Goal: Task Accomplishment & Management: Use online tool/utility

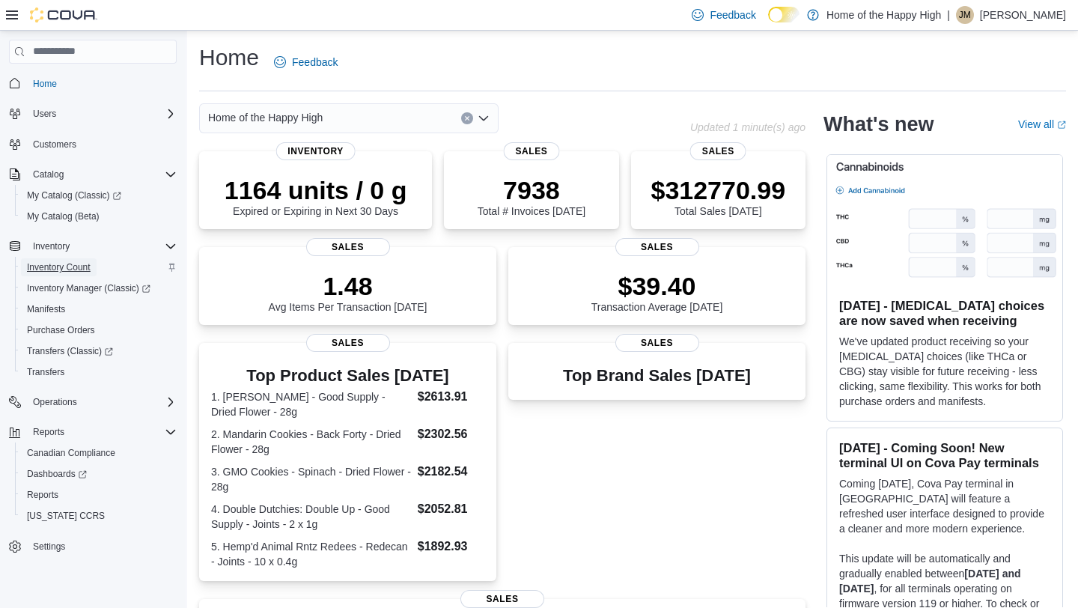
click at [67, 271] on span "Inventory Count" at bounding box center [59, 267] width 64 height 12
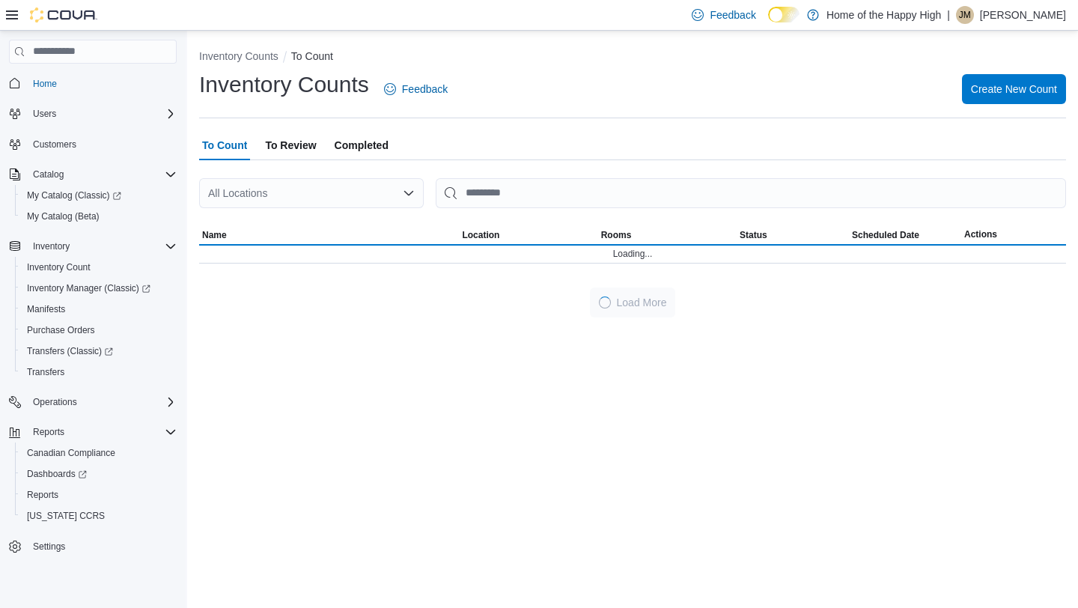
click at [268, 190] on div "All Locations" at bounding box center [311, 193] width 225 height 30
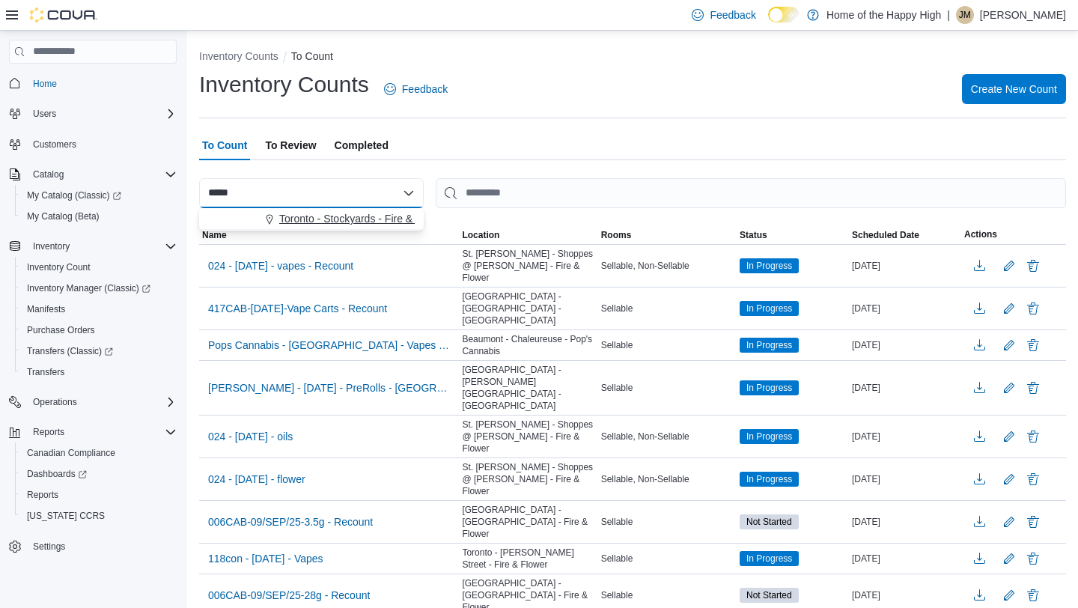
type input "*****"
click at [303, 222] on span "Toronto - Stockyards - Fire & Flower" at bounding box center [363, 218] width 168 height 15
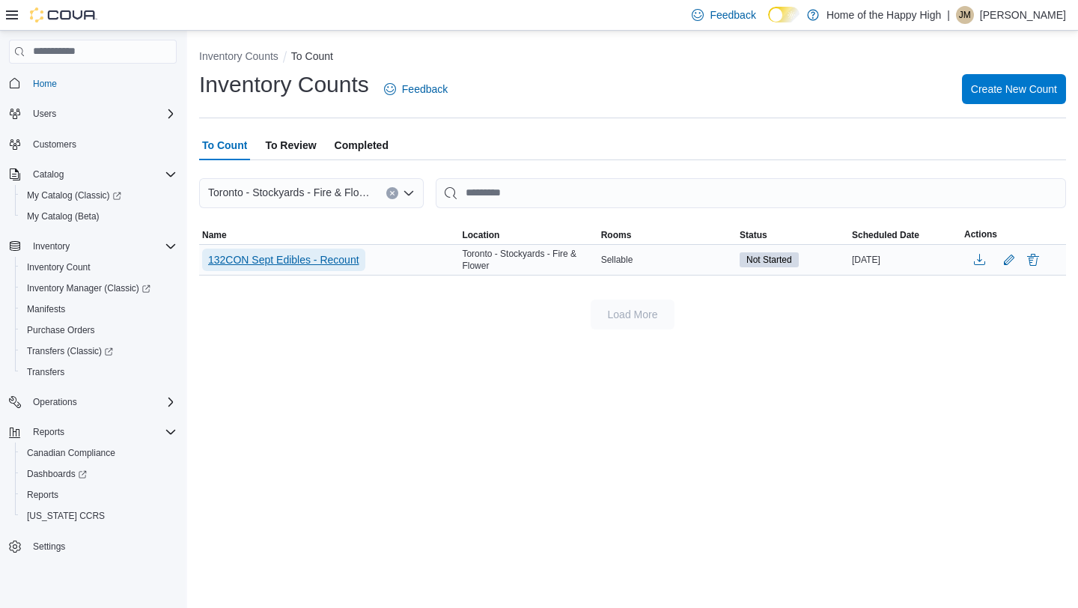
click at [326, 266] on span "132CON Sept Edibles - Recount" at bounding box center [283, 259] width 151 height 15
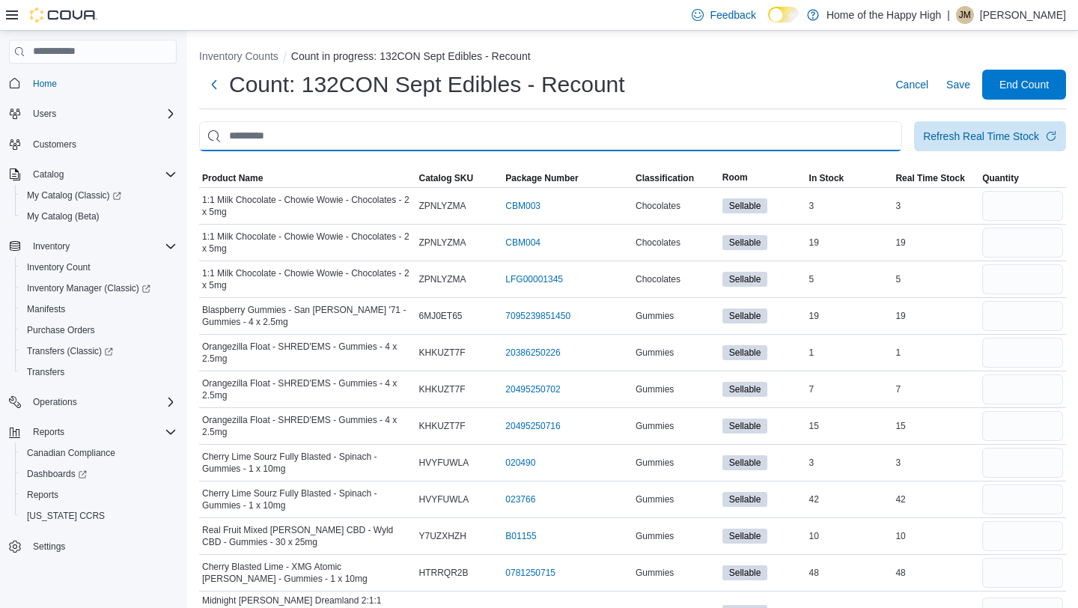
click at [404, 130] on input "This is a search bar. After typing your query, hit enter to filter the results …" at bounding box center [550, 136] width 703 height 30
type input "******"
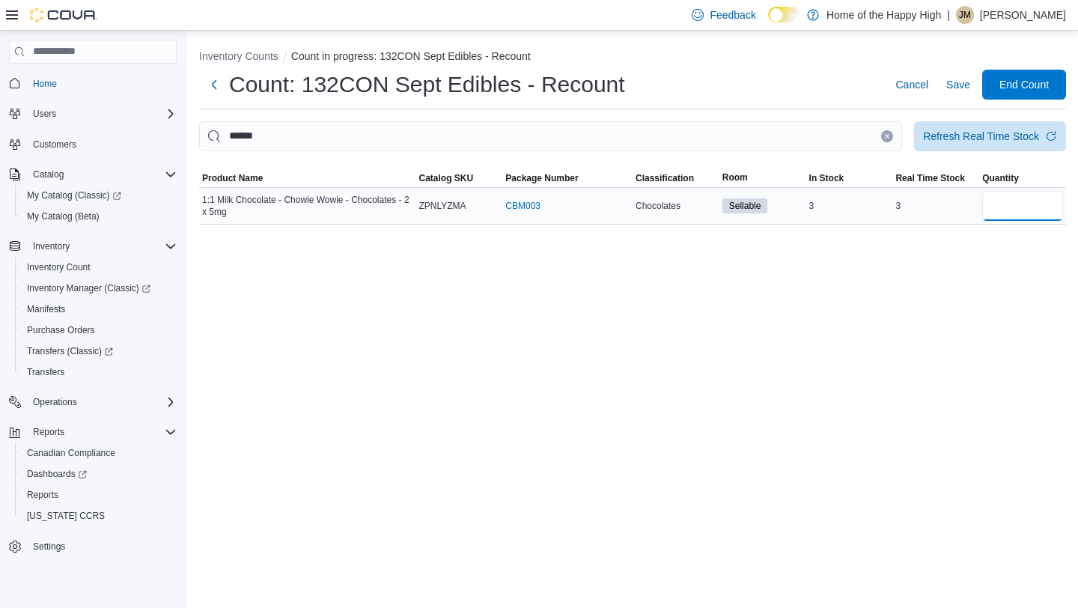
click at [1004, 216] on input "number" at bounding box center [1023, 206] width 81 height 30
type input "*"
click at [783, 142] on input "******" at bounding box center [550, 136] width 703 height 30
type input "******"
click at [1061, 217] on input "number" at bounding box center [1023, 206] width 81 height 30
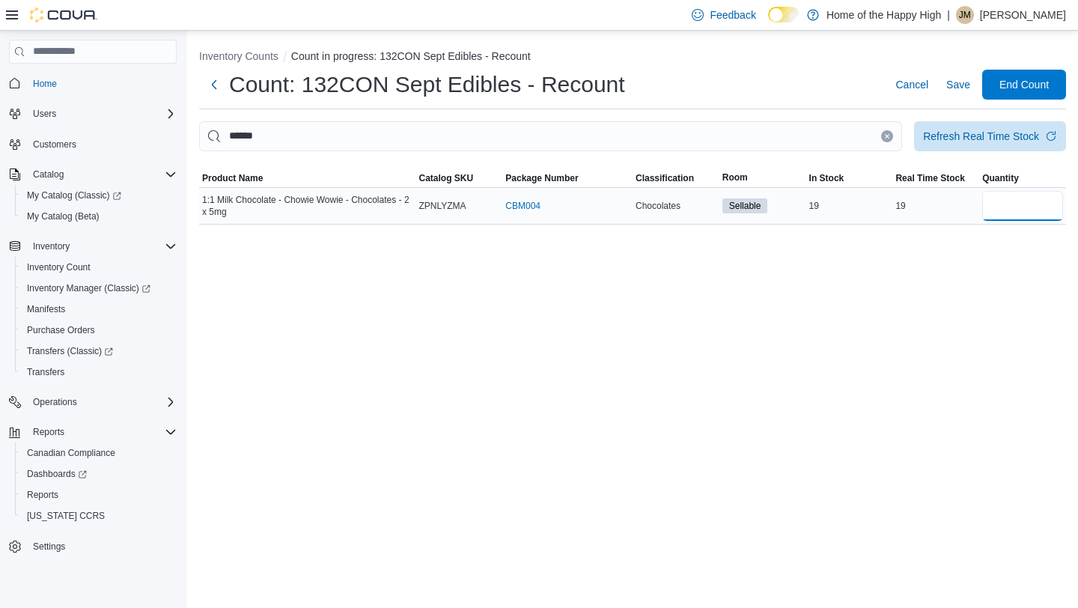
type input "*"
click at [813, 145] on input "******" at bounding box center [550, 136] width 703 height 30
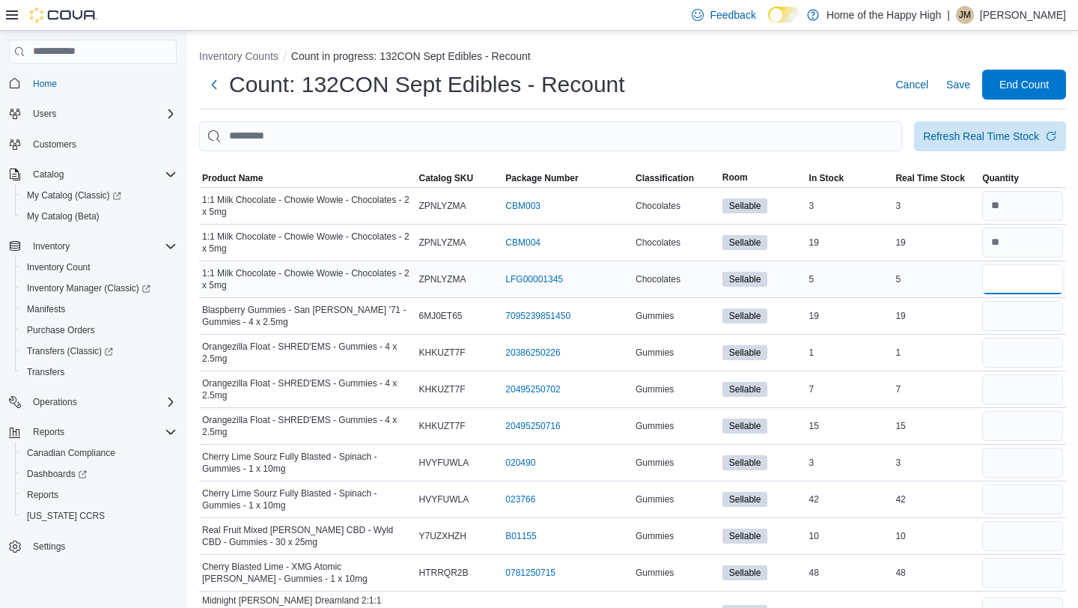
click at [1038, 286] on input "number" at bounding box center [1023, 279] width 81 height 30
click at [1021, 315] on input "number" at bounding box center [1023, 316] width 81 height 30
type input "*"
click at [997, 364] on input "number" at bounding box center [1023, 353] width 81 height 30
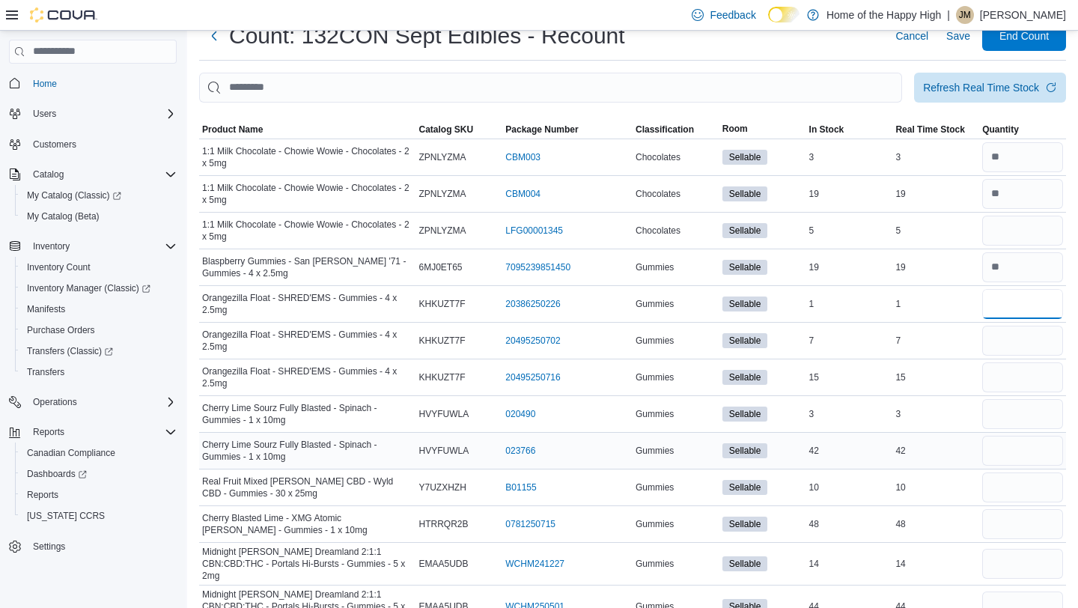
scroll to position [49, 0]
click at [1024, 416] on input "number" at bounding box center [1023, 413] width 81 height 30
click at [1028, 458] on input "number" at bounding box center [1023, 450] width 81 height 30
type input "*"
click at [1014, 407] on input "number" at bounding box center [1023, 413] width 81 height 30
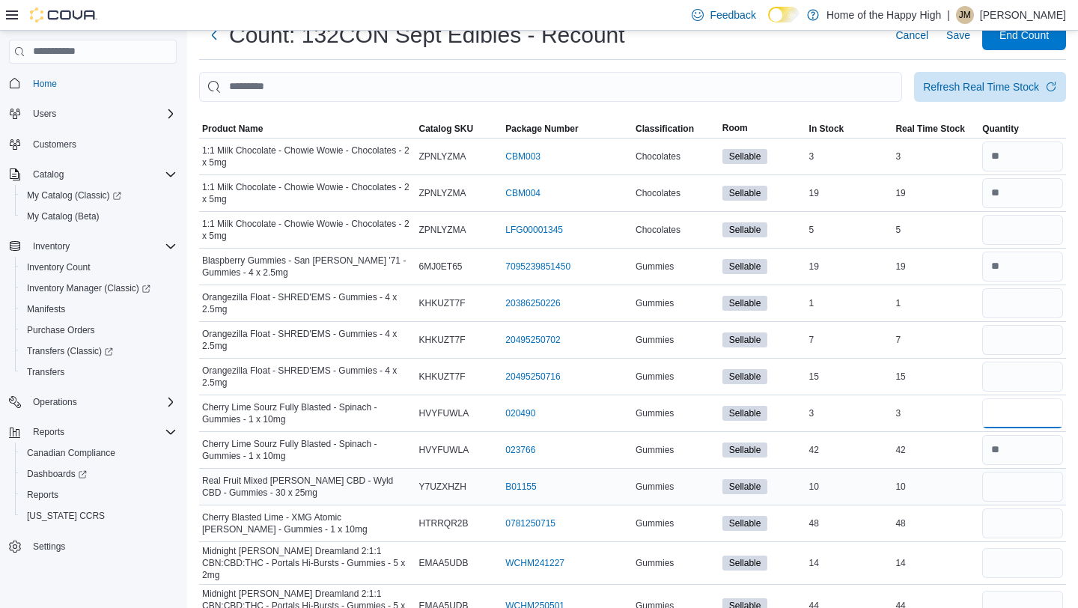
type input "*"
click at [1011, 491] on input "number" at bounding box center [1023, 487] width 81 height 30
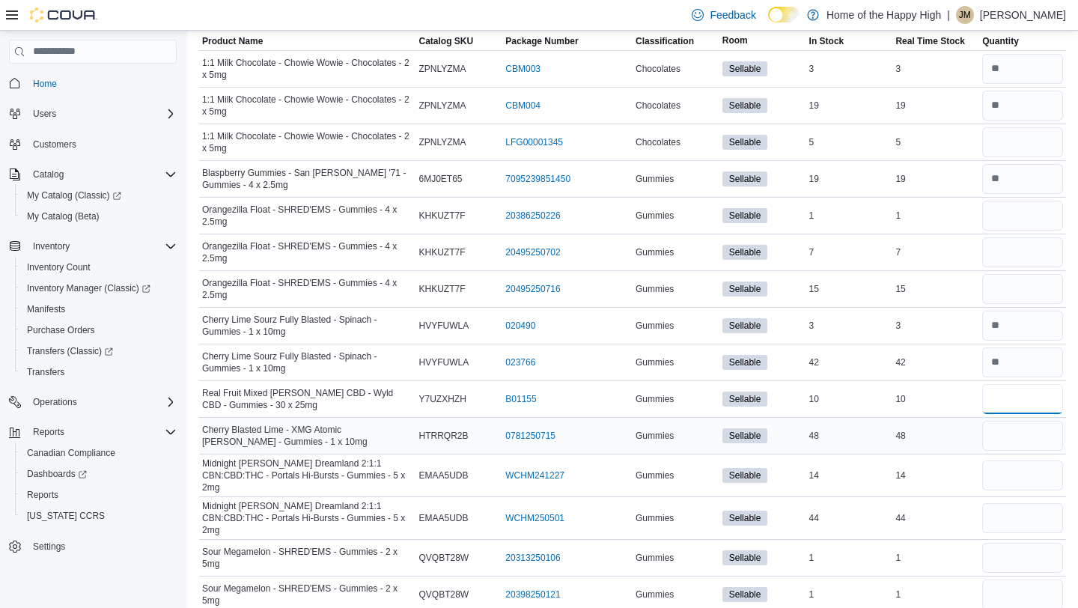
scroll to position [153, 0]
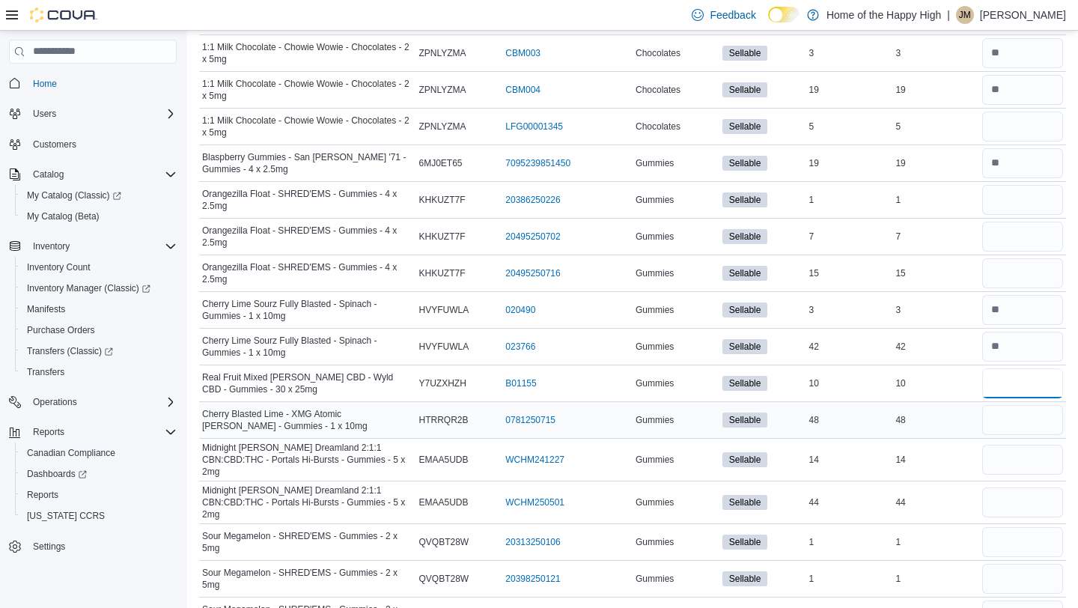
type input "*"
click at [1019, 427] on input "number" at bounding box center [1023, 420] width 81 height 30
type input "**"
click at [1017, 459] on input "number" at bounding box center [1023, 460] width 81 height 30
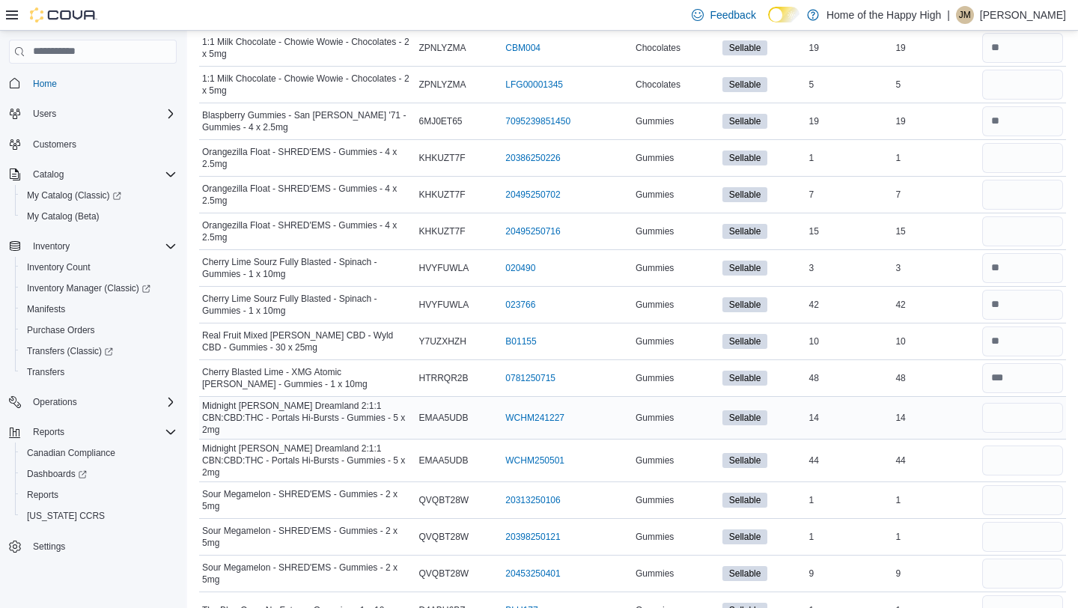
scroll to position [195, 0]
click at [1017, 459] on input "number" at bounding box center [1023, 460] width 81 height 30
type input "*"
click at [1013, 425] on input "number" at bounding box center [1023, 417] width 81 height 30
type input "**"
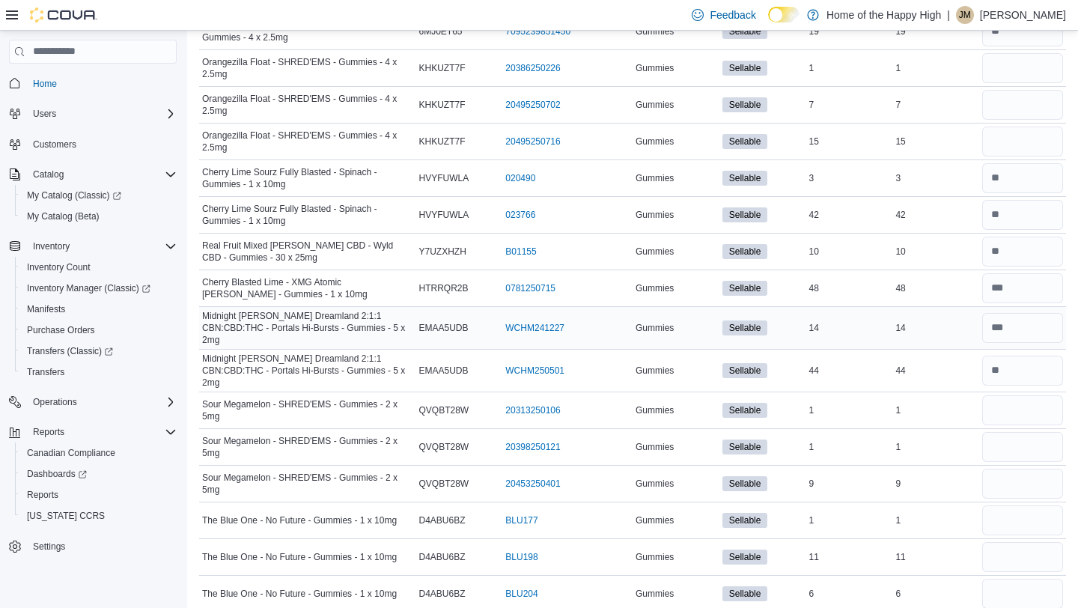
scroll to position [301, 0]
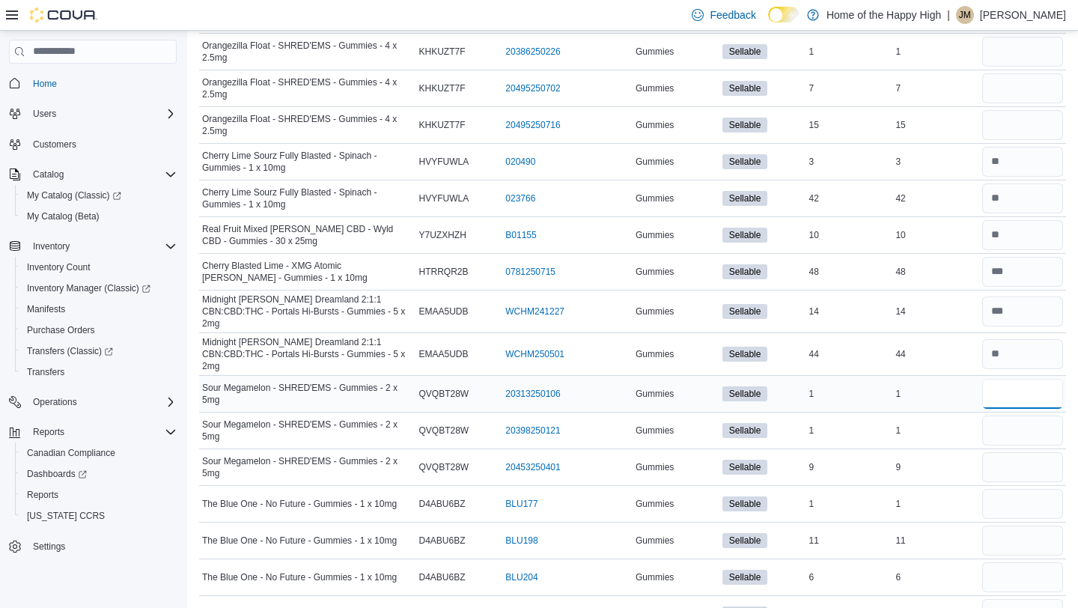
click at [1003, 382] on input "number" at bounding box center [1023, 394] width 81 height 30
type input "*"
click at [1029, 422] on input "number" at bounding box center [1023, 431] width 81 height 30
type input "*"
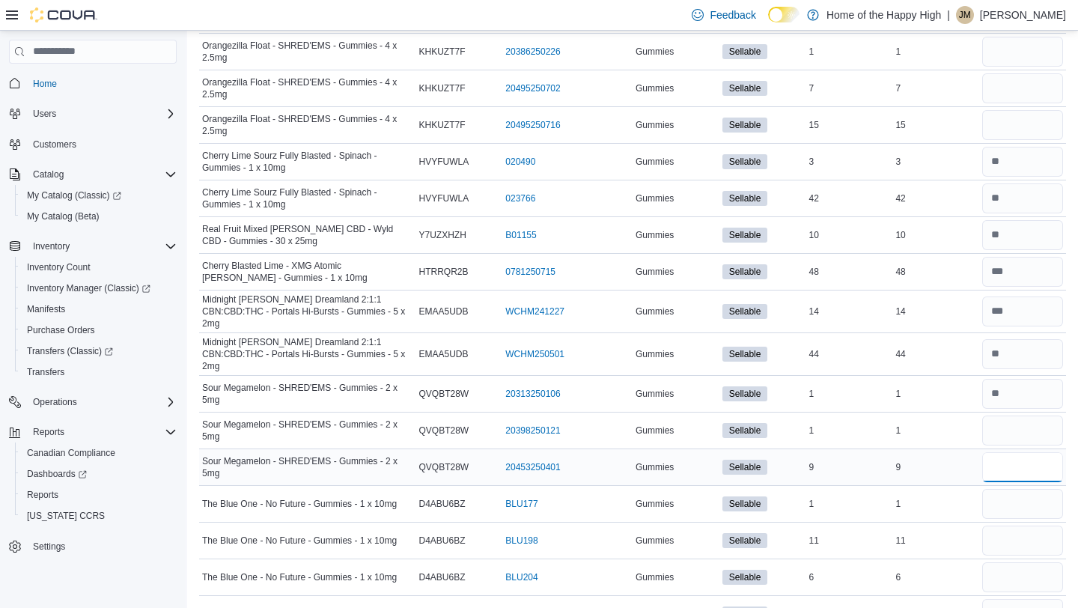
click at [1025, 456] on input "number" at bounding box center [1023, 467] width 81 height 30
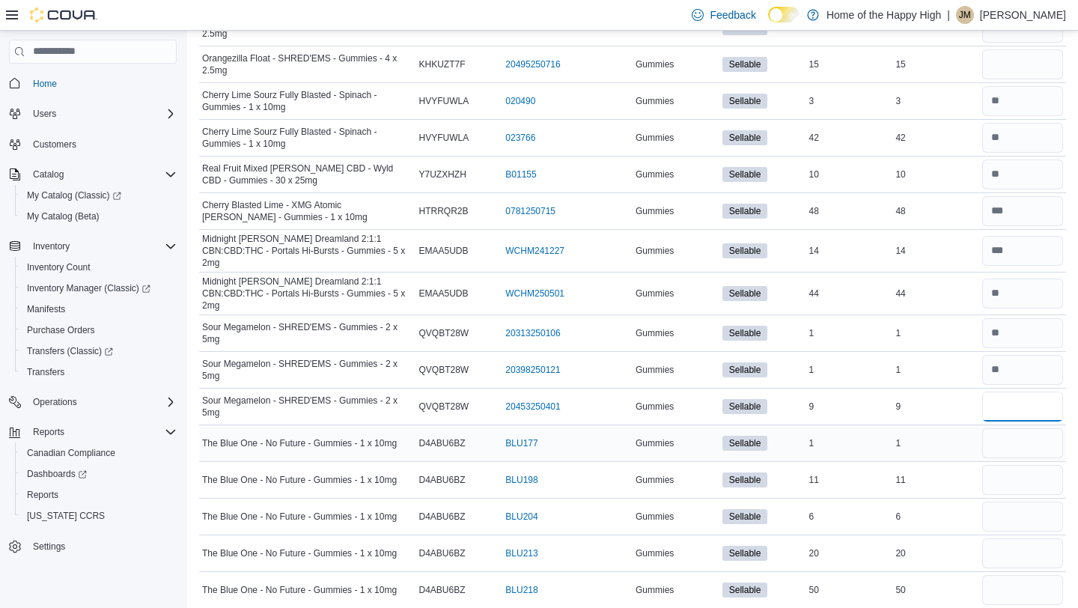
type input "*"
click at [994, 428] on input "number" at bounding box center [1023, 443] width 81 height 30
click at [1007, 510] on input "number" at bounding box center [1023, 517] width 81 height 30
type input "*"
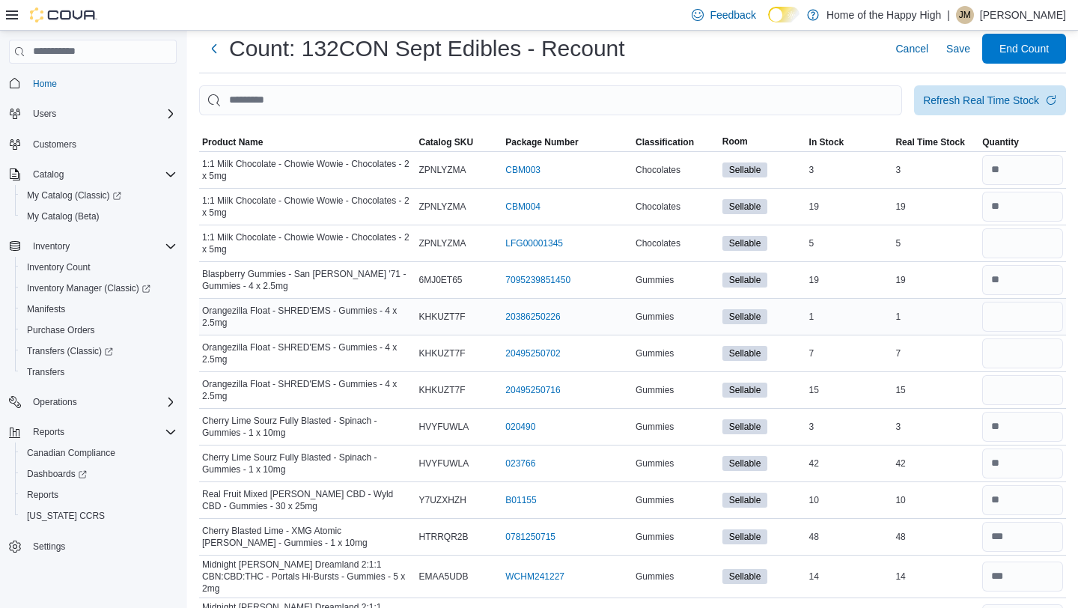
scroll to position [38, 0]
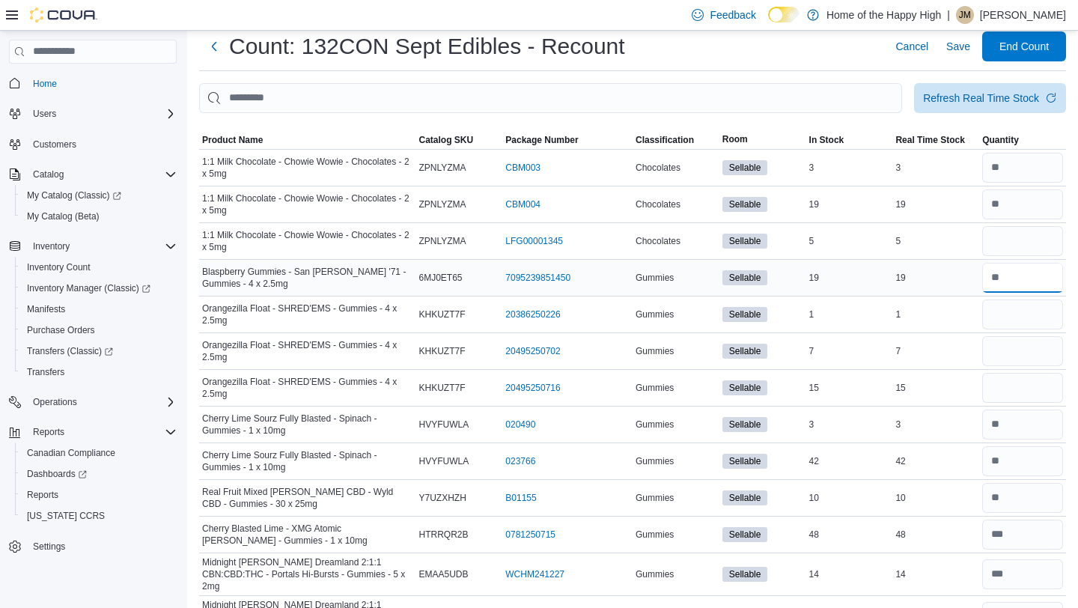
click at [1028, 288] on input "number" at bounding box center [1023, 278] width 81 height 30
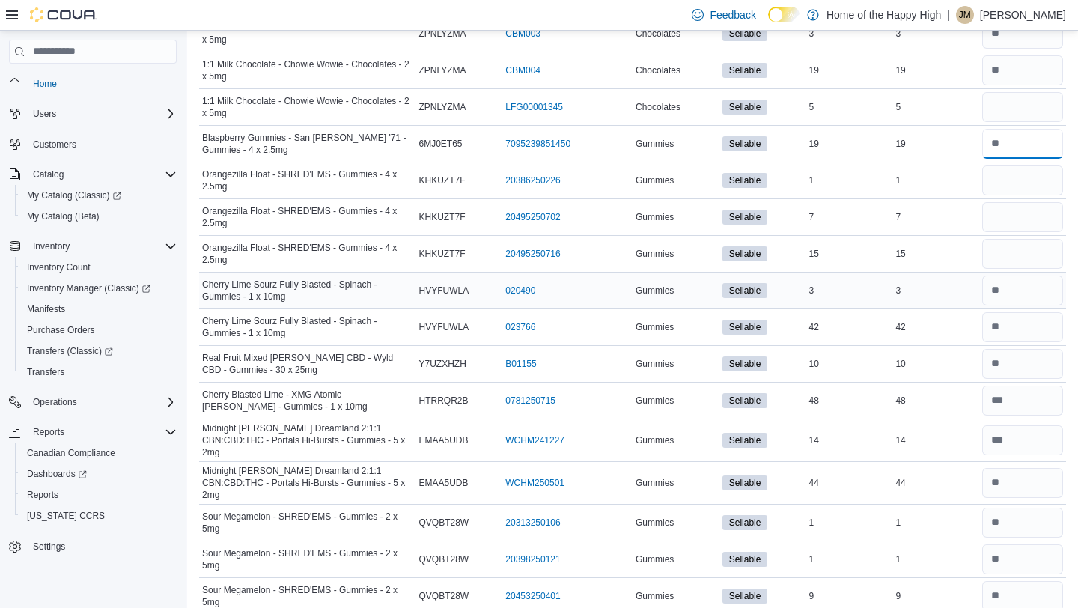
scroll to position [186, 0]
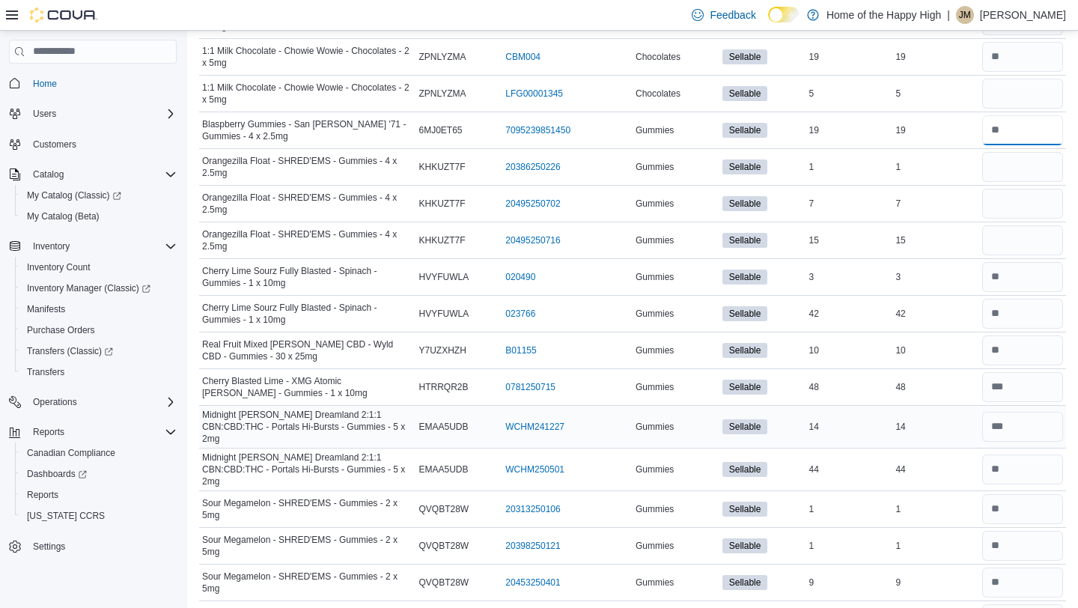
type input "*"
click at [1028, 424] on input "number" at bounding box center [1023, 427] width 81 height 30
type input "**"
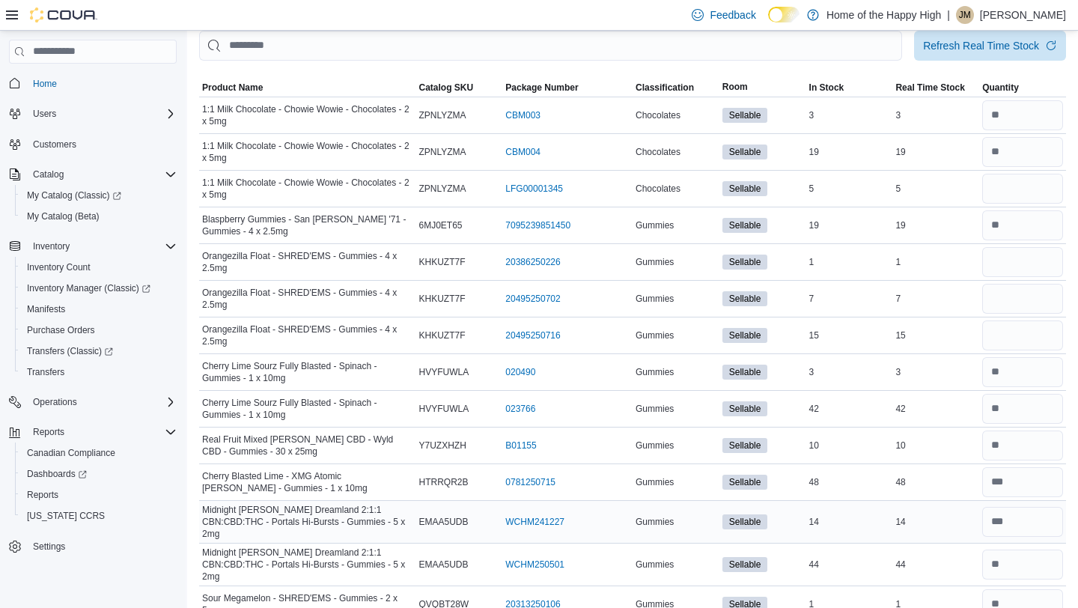
scroll to position [0, 0]
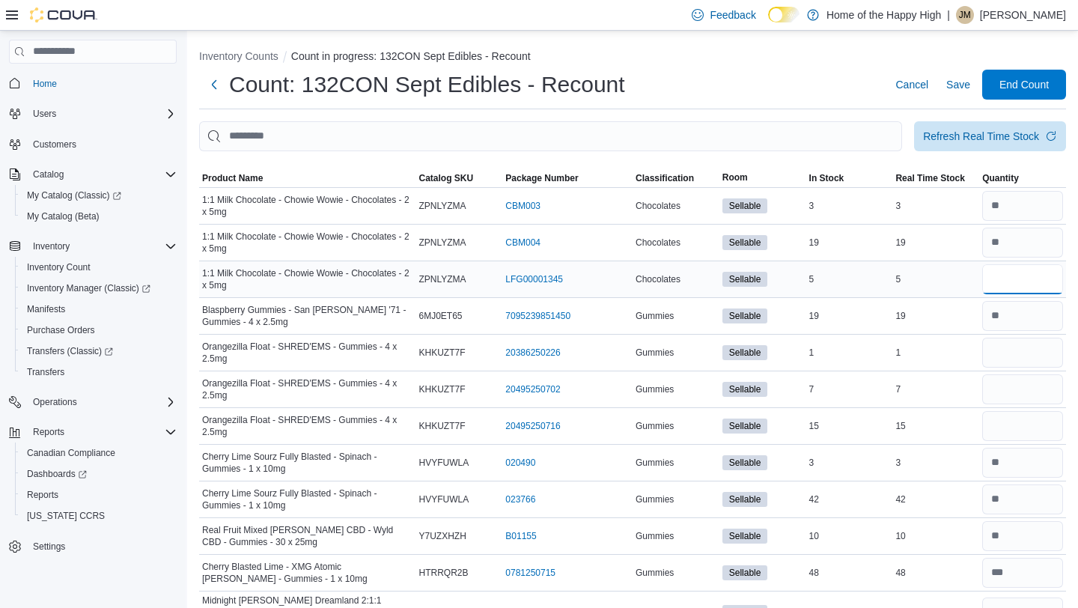
click at [997, 282] on input "number" at bounding box center [1023, 279] width 81 height 30
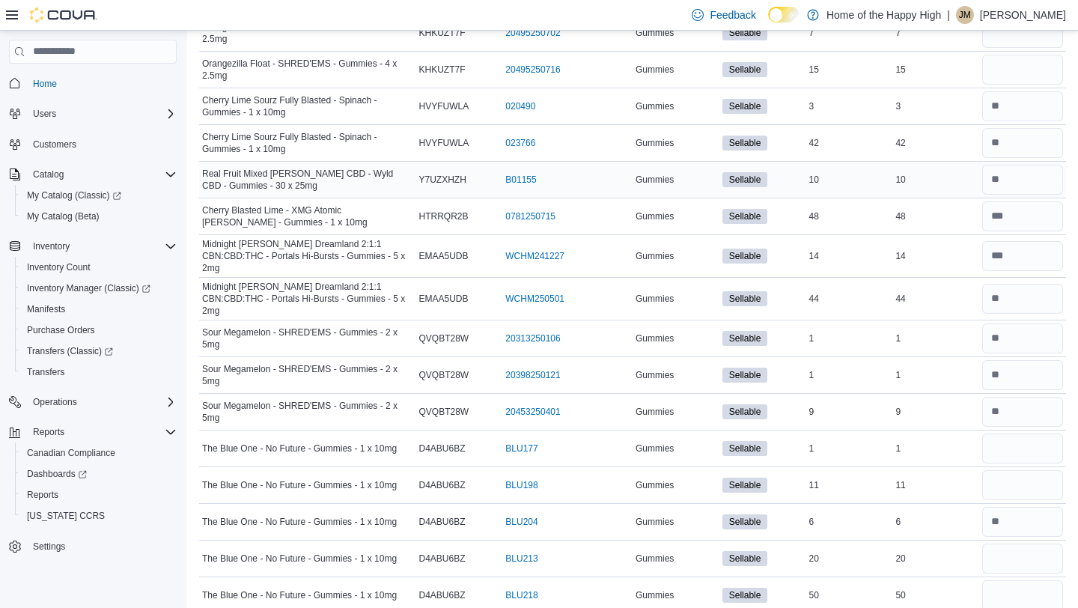
scroll to position [362, 0]
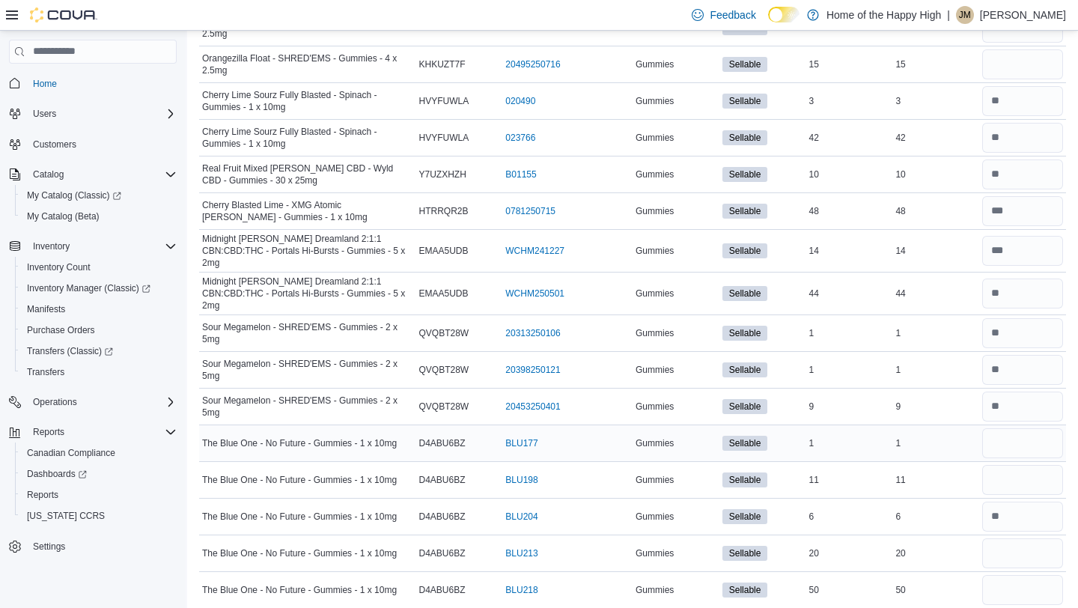
type input "*"
click at [986, 433] on input "number" at bounding box center [1023, 443] width 81 height 30
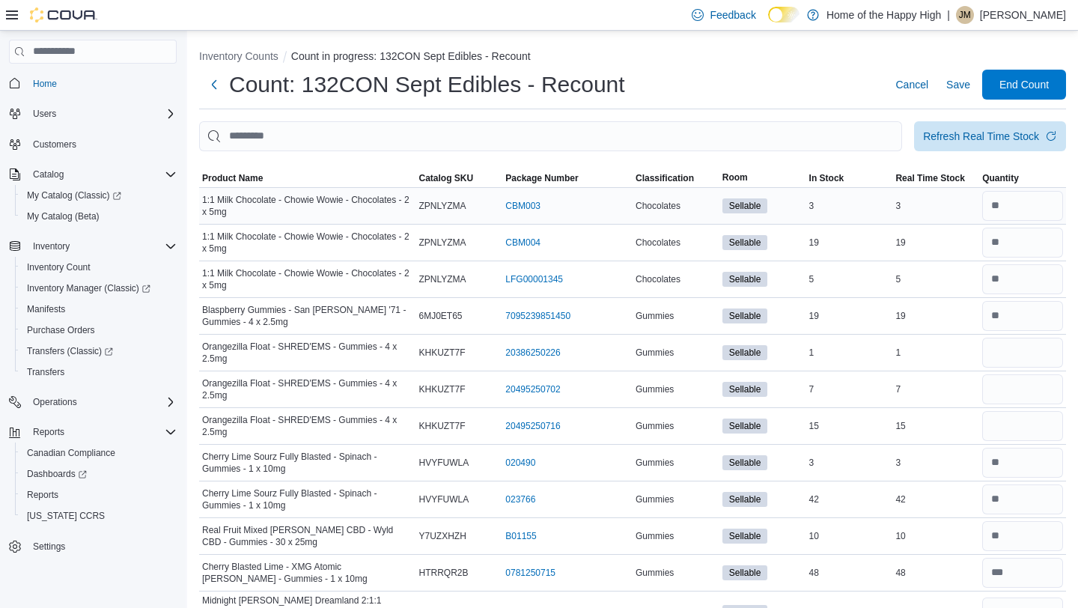
type input "*"
click at [1012, 209] on input "number" at bounding box center [1023, 206] width 81 height 30
click at [1036, 250] on input "number" at bounding box center [1023, 243] width 81 height 30
type input "**"
click at [1060, 277] on input "number" at bounding box center [1023, 279] width 81 height 30
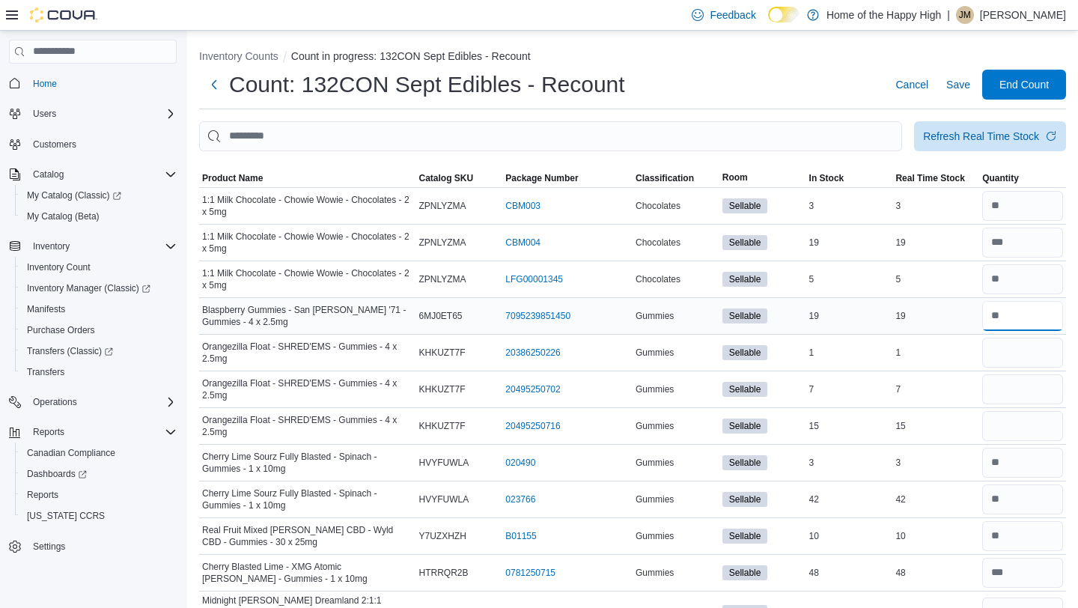
click at [1030, 324] on input "number" at bounding box center [1023, 316] width 81 height 30
click at [1030, 352] on input "number" at bounding box center [1023, 353] width 81 height 30
click at [1026, 426] on input "number" at bounding box center [1023, 426] width 81 height 30
type input "**"
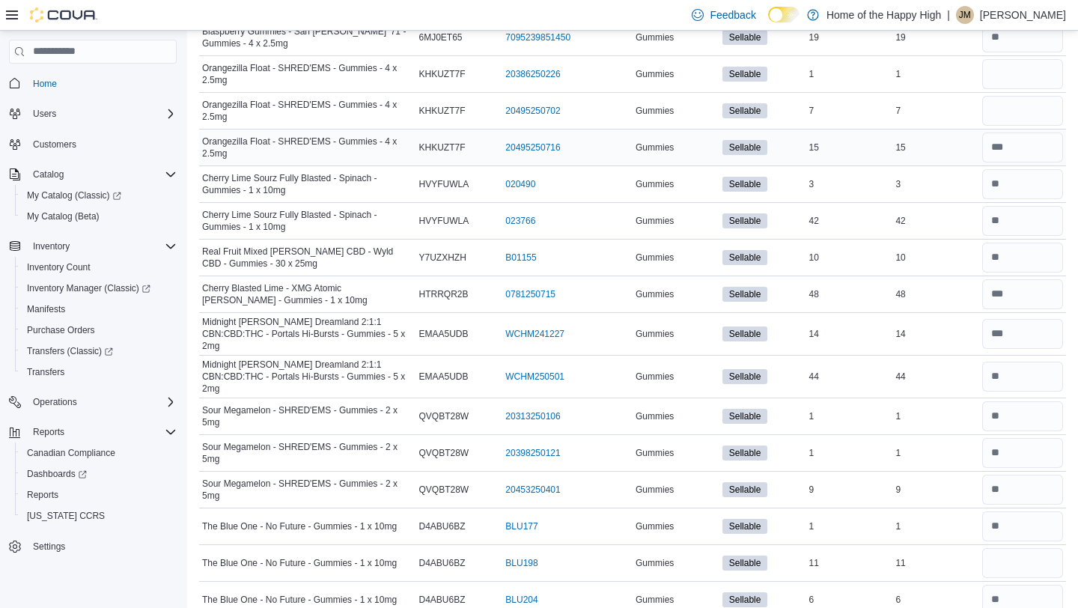
scroll to position [283, 0]
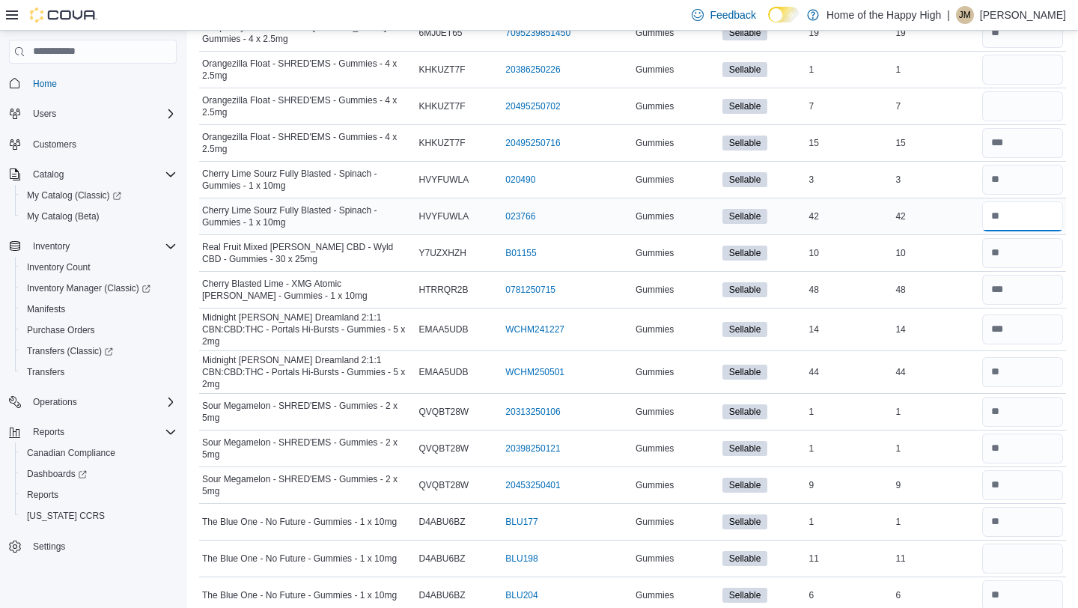
click at [1030, 213] on input "number" at bounding box center [1023, 216] width 81 height 30
type input "**"
click at [1027, 299] on input "number" at bounding box center [1023, 290] width 81 height 30
type input "**"
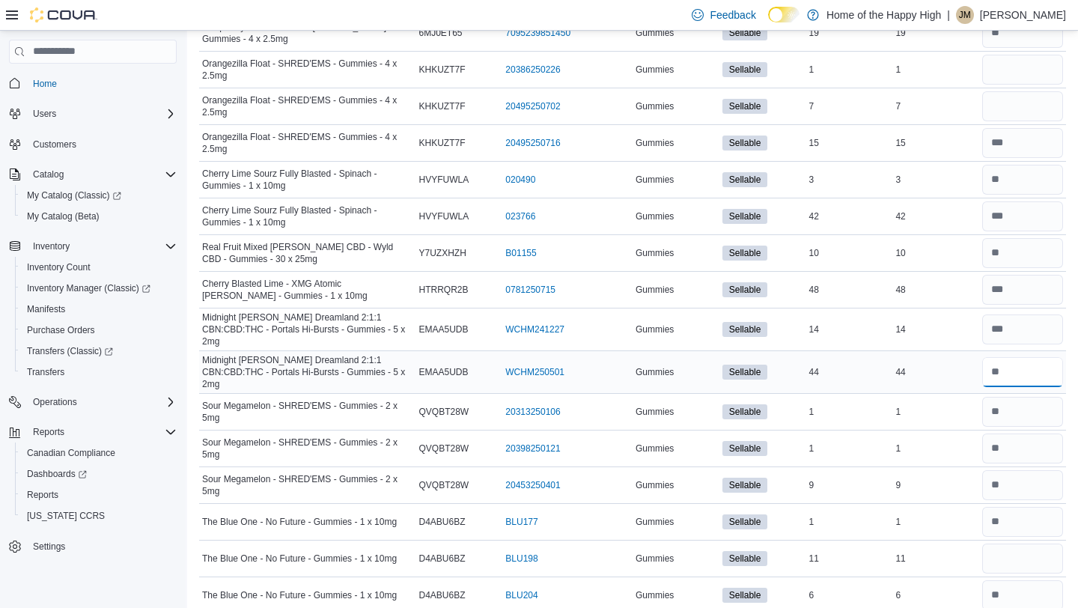
click at [1010, 371] on input "number" at bounding box center [1023, 372] width 81 height 30
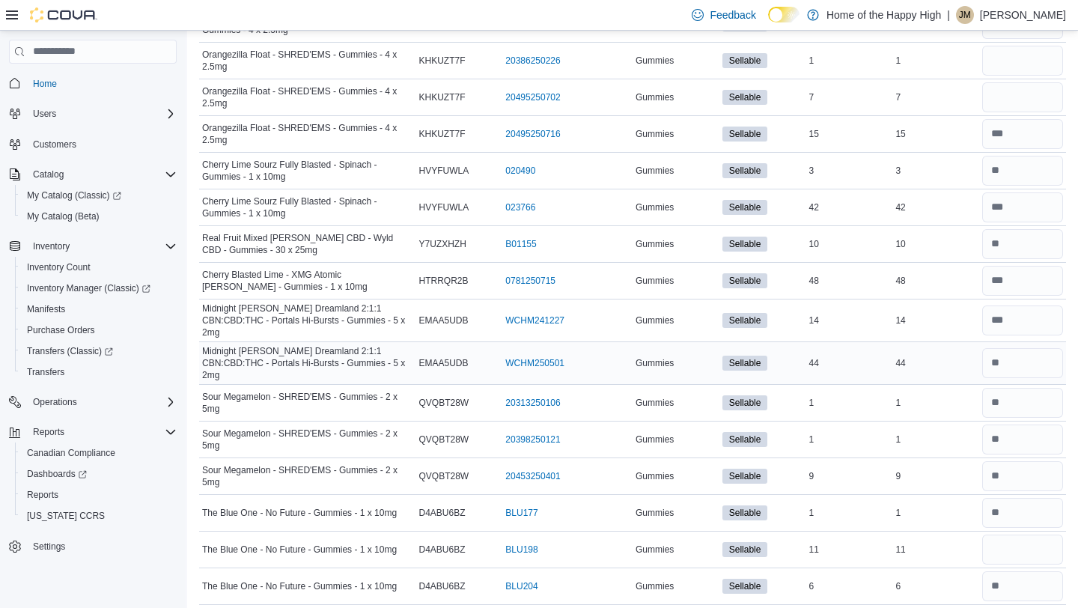
click at [1010, 371] on div at bounding box center [1023, 363] width 87 height 36
click at [1010, 349] on input "number" at bounding box center [1023, 363] width 81 height 30
type input "**"
drag, startPoint x: 969, startPoint y: 209, endPoint x: 1050, endPoint y: -43, distance: 264.3
click at [1050, 0] on html "Feedback Dark Mode Home of the Happy High | JM Jayrell McDonald Home Users Cust…" at bounding box center [539, 12] width 1078 height 608
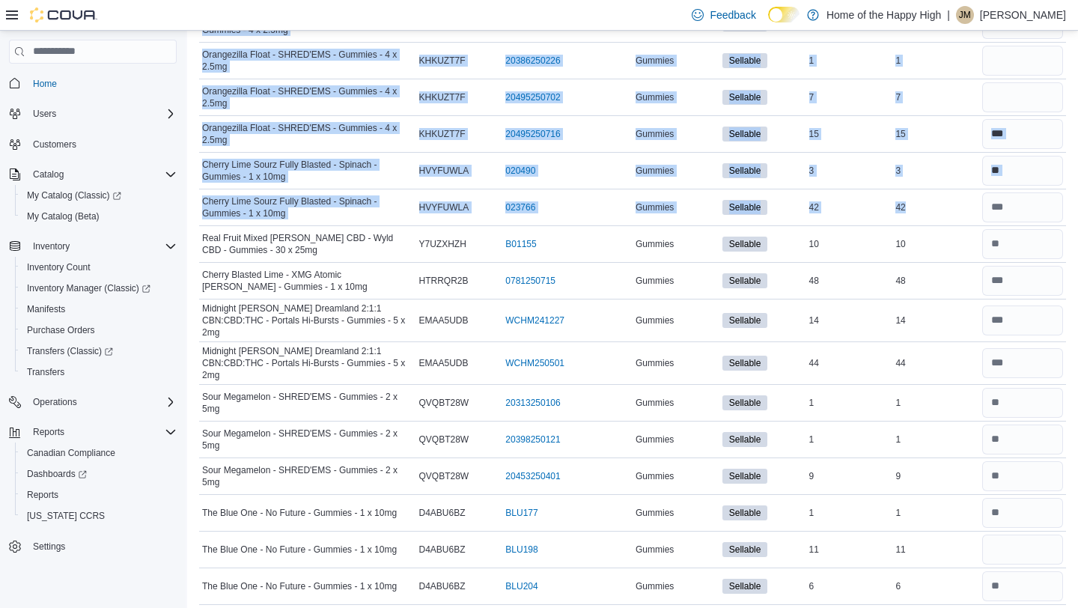
scroll to position [243, 0]
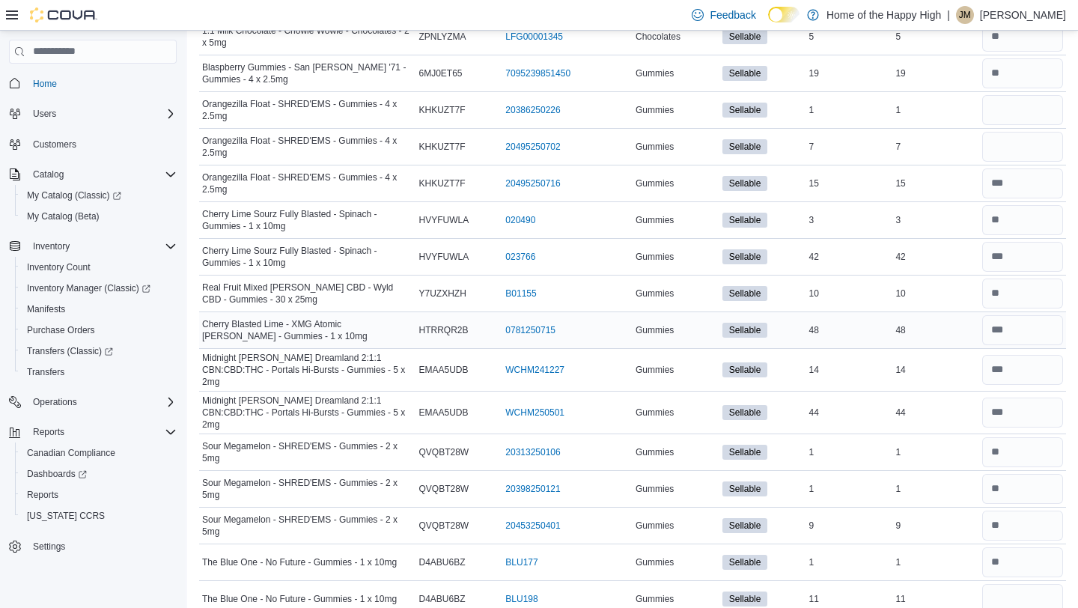
click at [981, 333] on div at bounding box center [1023, 330] width 87 height 36
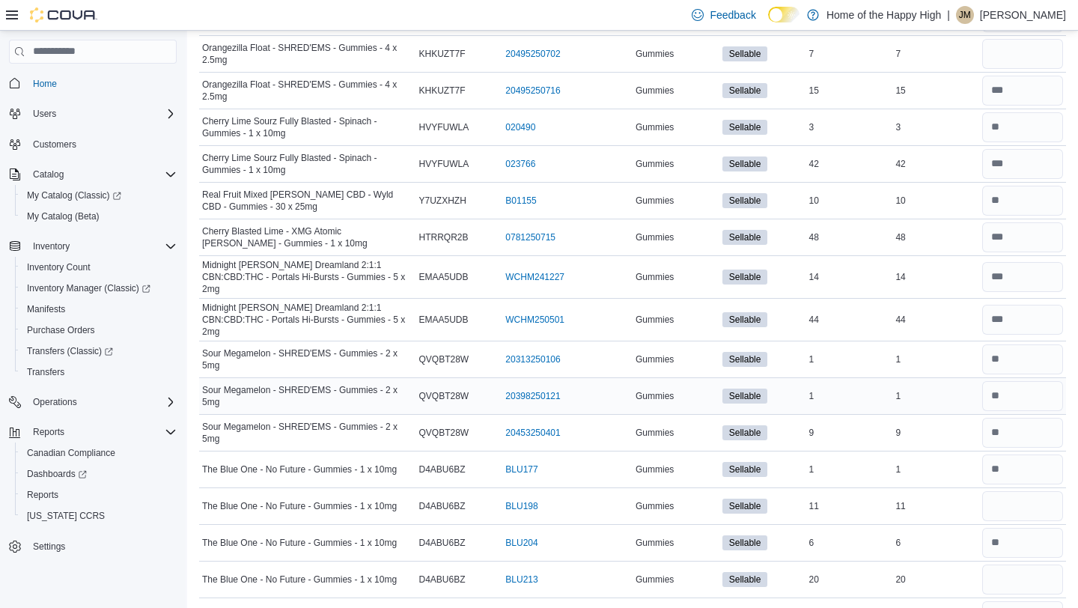
scroll to position [362, 0]
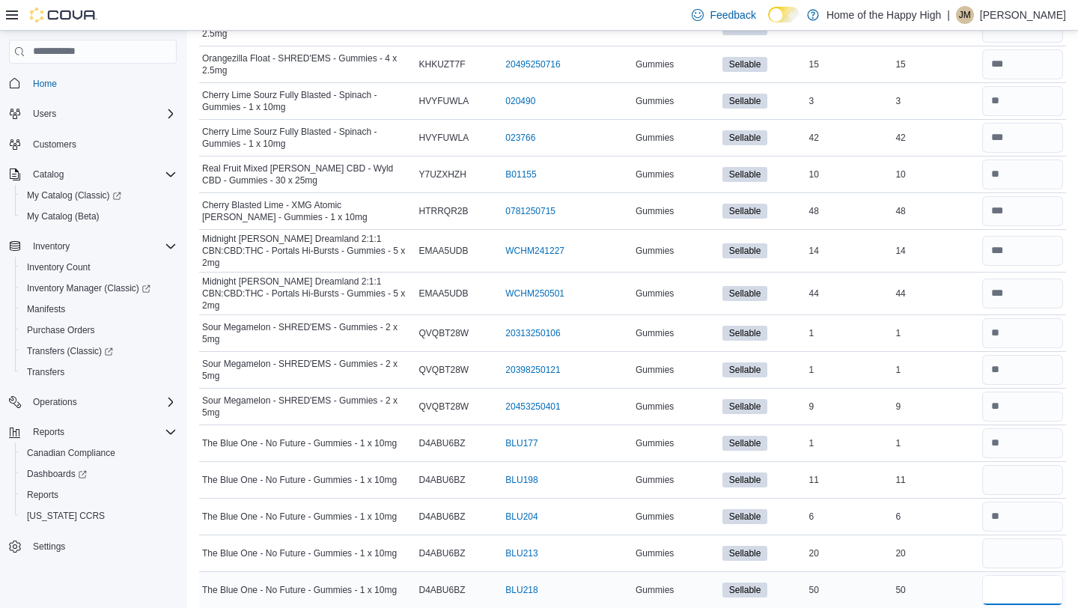
click at [1012, 575] on input "number" at bounding box center [1023, 590] width 81 height 30
type input "*"
type input "**"
click at [1024, 535] on div at bounding box center [1023, 553] width 87 height 36
click at [1024, 544] on input "number" at bounding box center [1023, 553] width 81 height 30
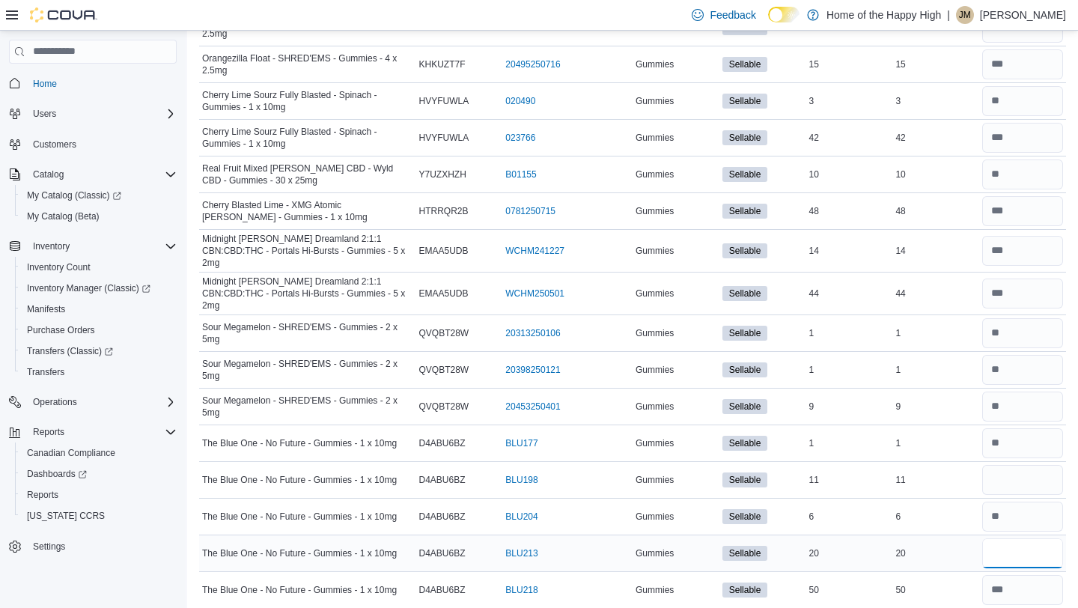
click at [1024, 541] on input "*" at bounding box center [1023, 553] width 81 height 30
type input "**"
click at [1042, 593] on div at bounding box center [1023, 590] width 87 height 36
click at [1028, 582] on input "number" at bounding box center [1023, 590] width 81 height 30
type input "**"
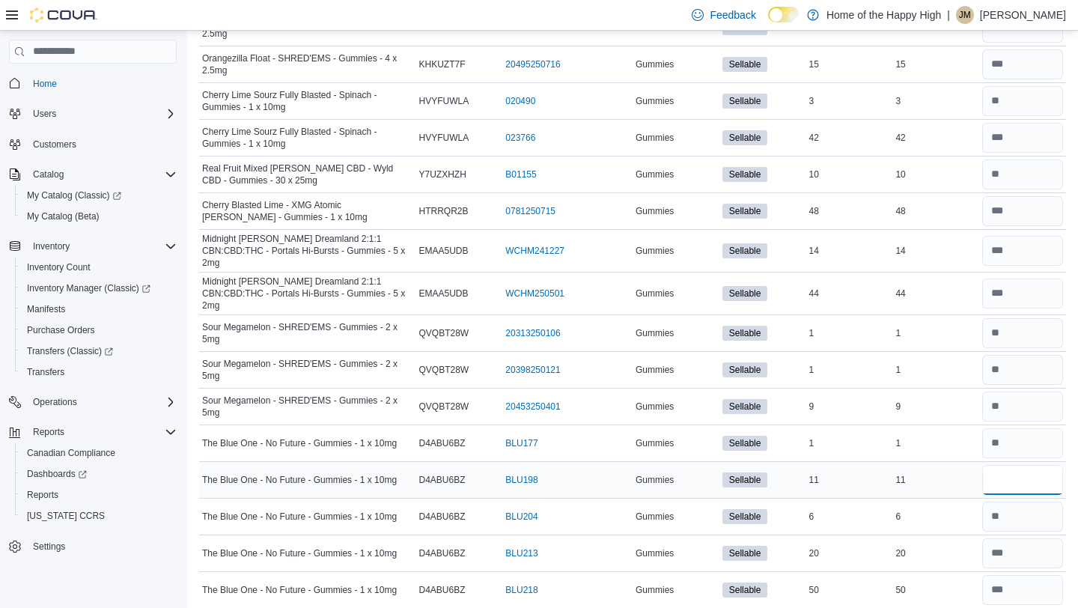
click at [1023, 477] on input "number" at bounding box center [1023, 480] width 81 height 30
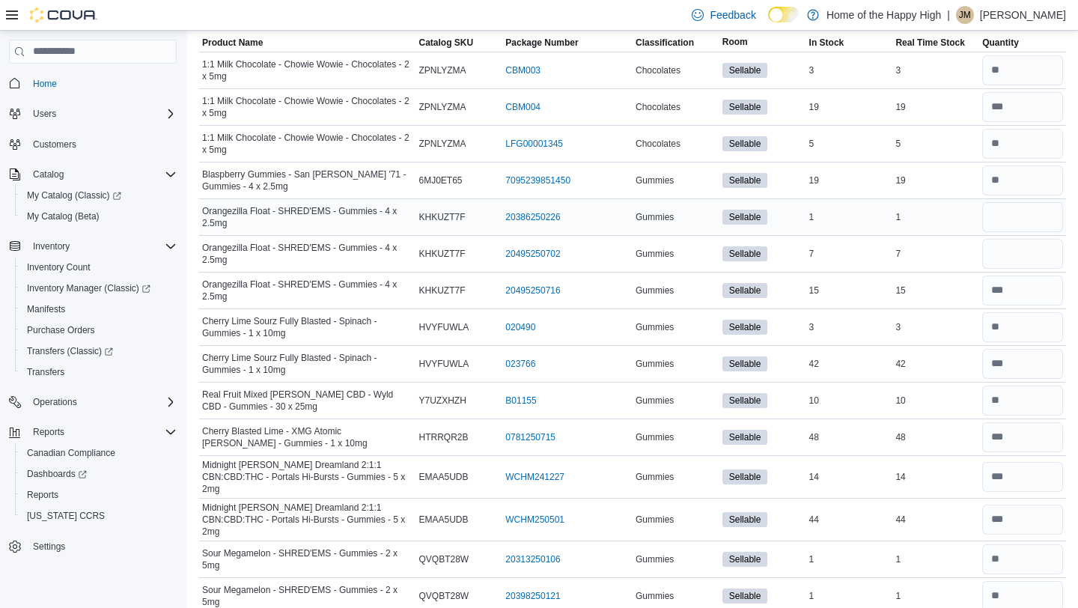
scroll to position [137, 0]
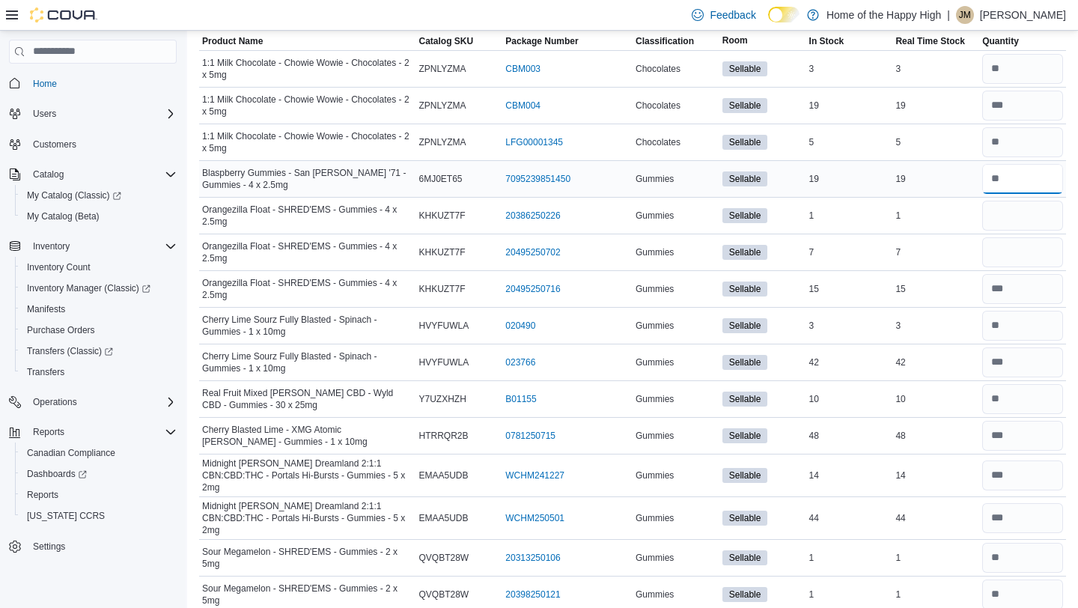
click at [1020, 183] on input "number" at bounding box center [1023, 179] width 81 height 30
type input "**"
type input "*"
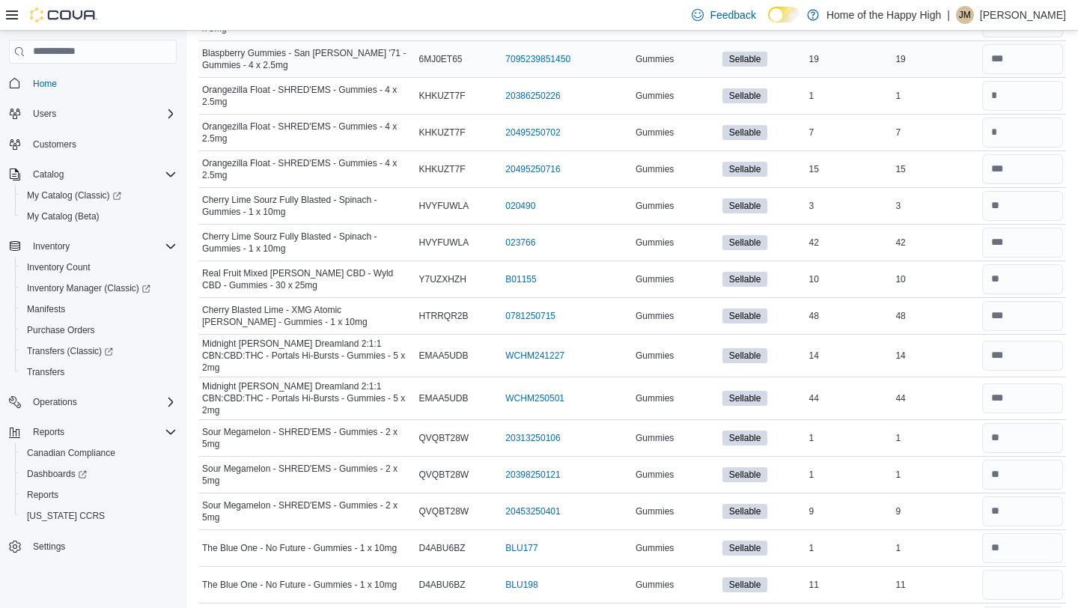
scroll to position [259, 0]
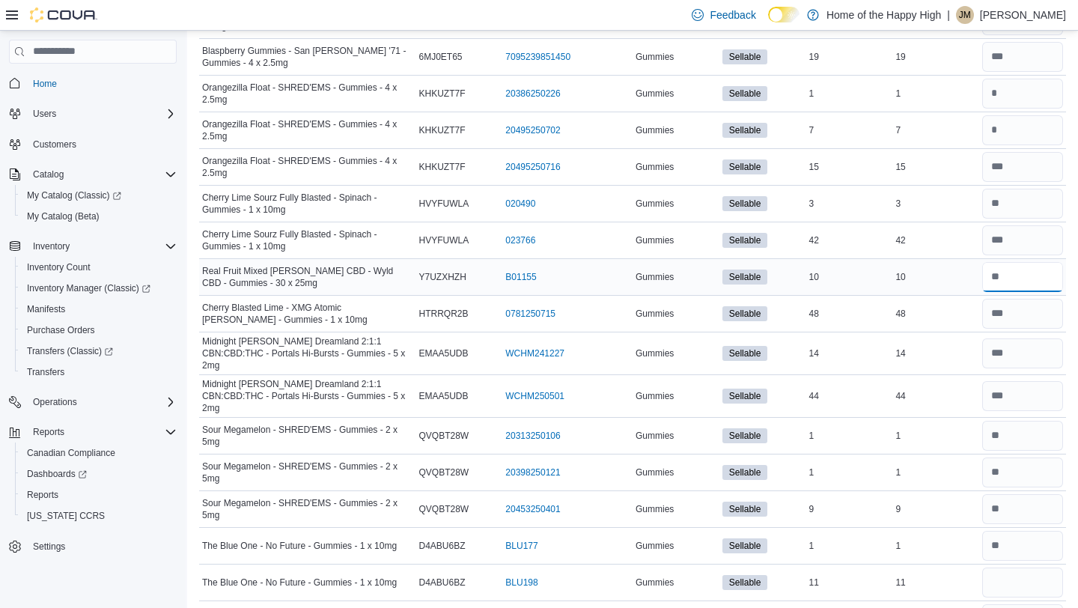
click at [1009, 273] on input "number" at bounding box center [1023, 277] width 81 height 30
type input "*"
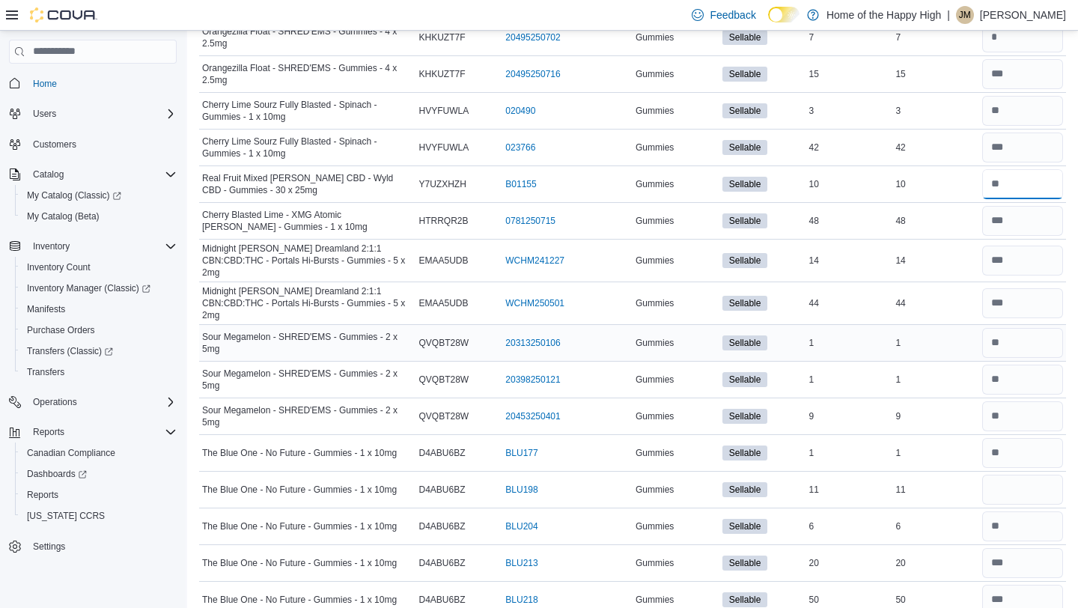
scroll to position [362, 0]
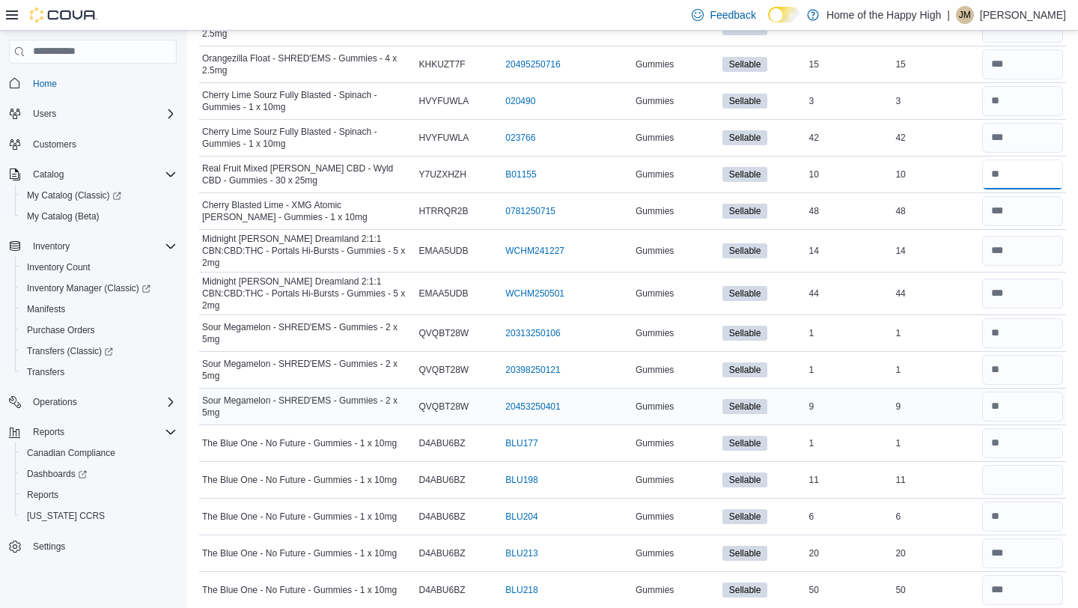
type input "*"
click at [1015, 395] on input "number" at bounding box center [1023, 407] width 81 height 30
type input "*"
click at [1009, 465] on input "number" at bounding box center [1023, 480] width 81 height 30
click at [1033, 473] on input "number" at bounding box center [1023, 480] width 81 height 30
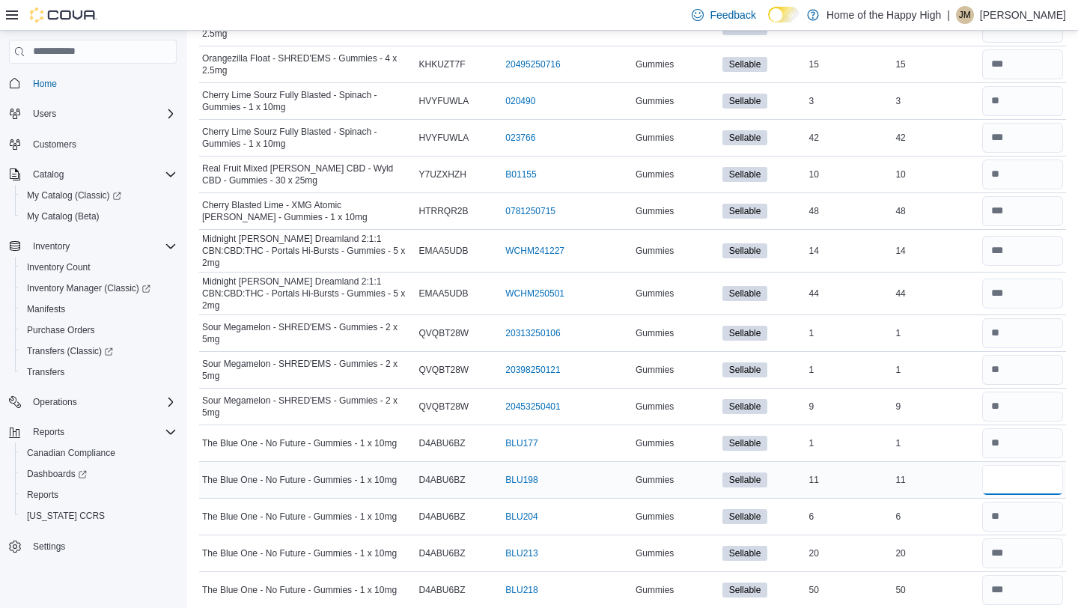
type input "*"
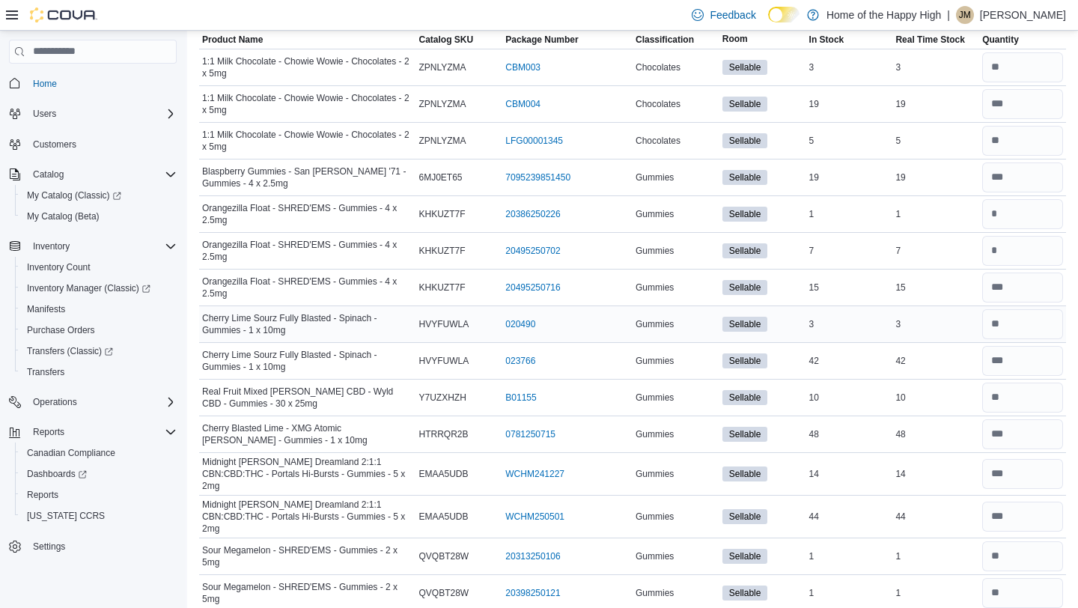
scroll to position [144, 0]
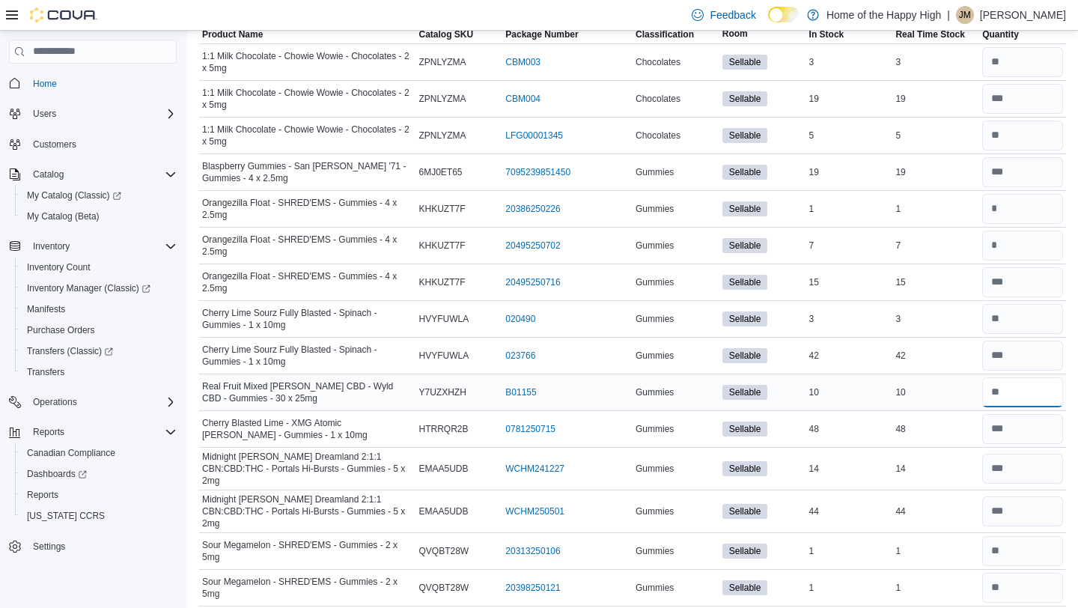
click at [1013, 378] on input "number" at bounding box center [1023, 392] width 81 height 30
type input "*"
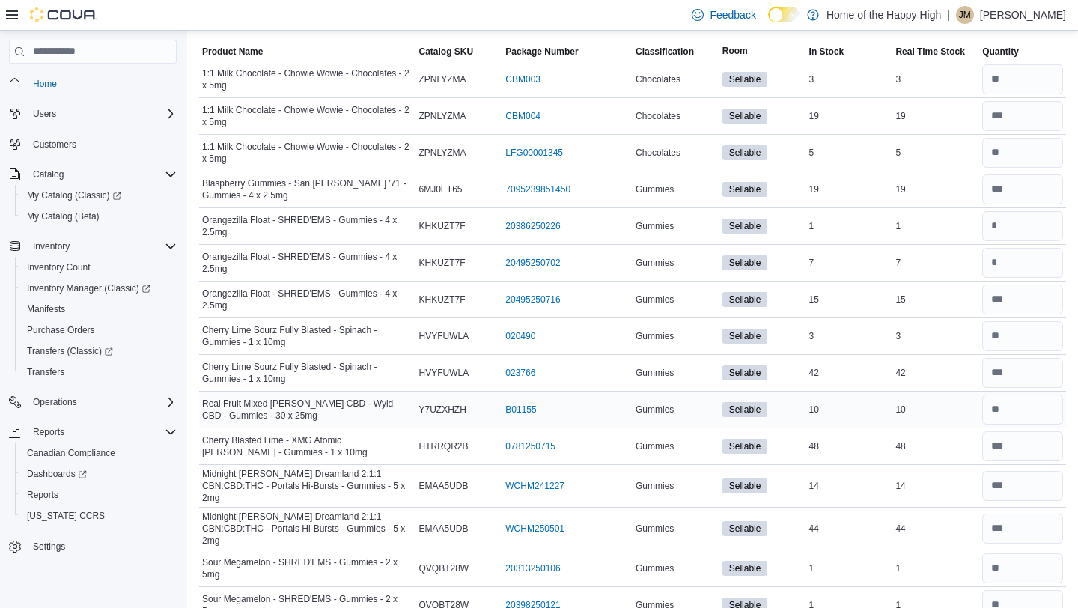
scroll to position [135, 0]
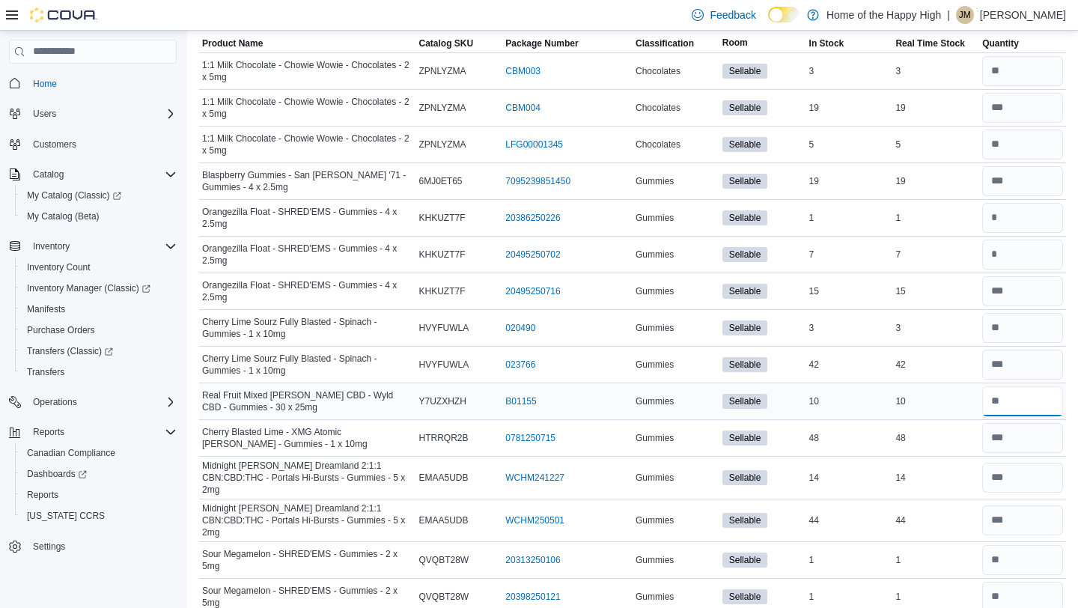
click at [1041, 403] on input "number" at bounding box center [1023, 401] width 81 height 30
type input "*"
type input "**"
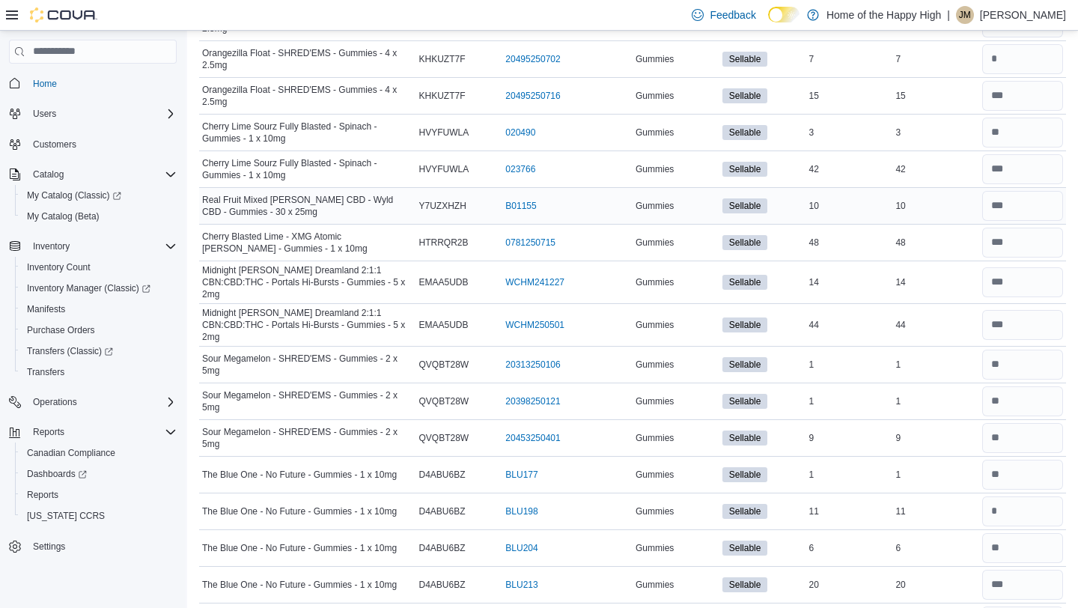
scroll to position [333, 0]
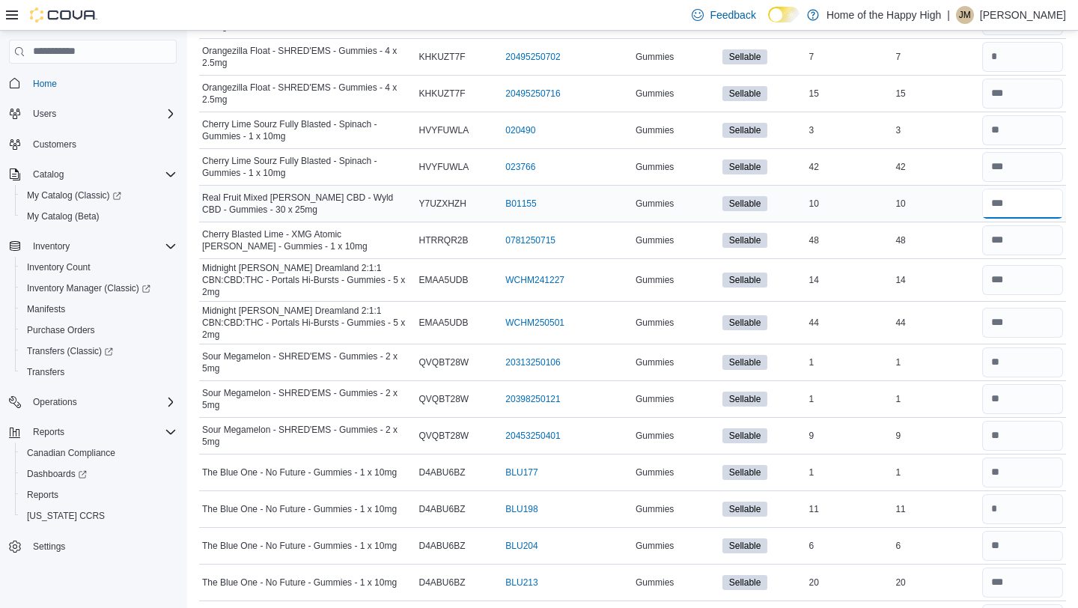
click at [1014, 211] on input "number" at bounding box center [1023, 204] width 81 height 30
click at [1014, 233] on input "number" at bounding box center [1023, 240] width 81 height 30
click at [1017, 274] on input "number" at bounding box center [1023, 280] width 81 height 30
click at [1019, 311] on input "number" at bounding box center [1023, 323] width 81 height 30
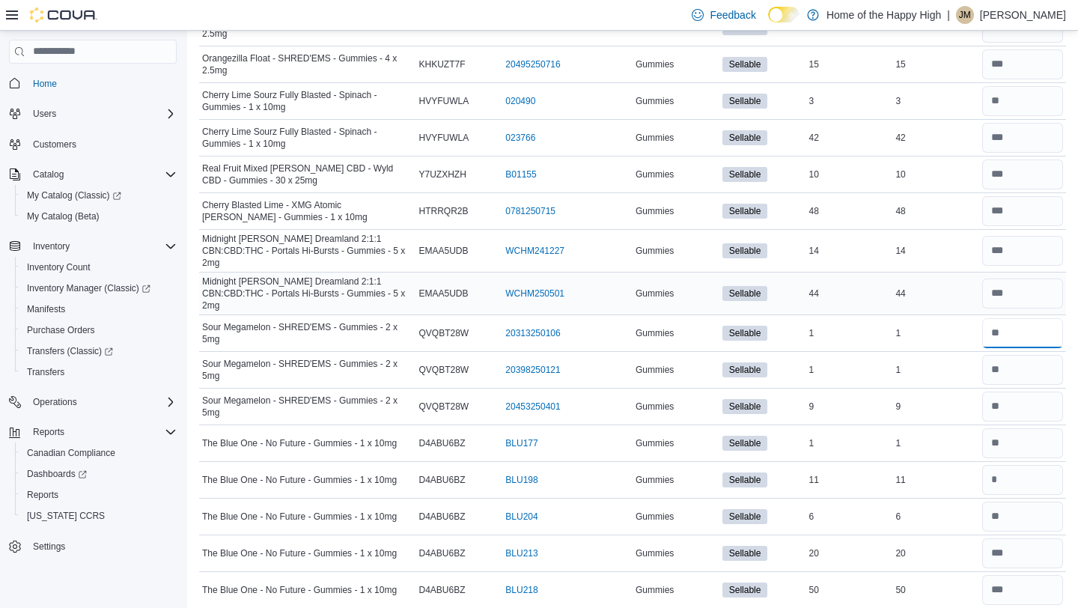
click at [1019, 318] on input "number" at bounding box center [1023, 333] width 81 height 30
click at [1022, 355] on input "number" at bounding box center [1023, 370] width 81 height 30
click at [1024, 400] on input "number" at bounding box center [1023, 407] width 81 height 30
click at [1024, 429] on input "number" at bounding box center [1023, 443] width 81 height 30
click at [1026, 471] on input "number" at bounding box center [1023, 480] width 81 height 30
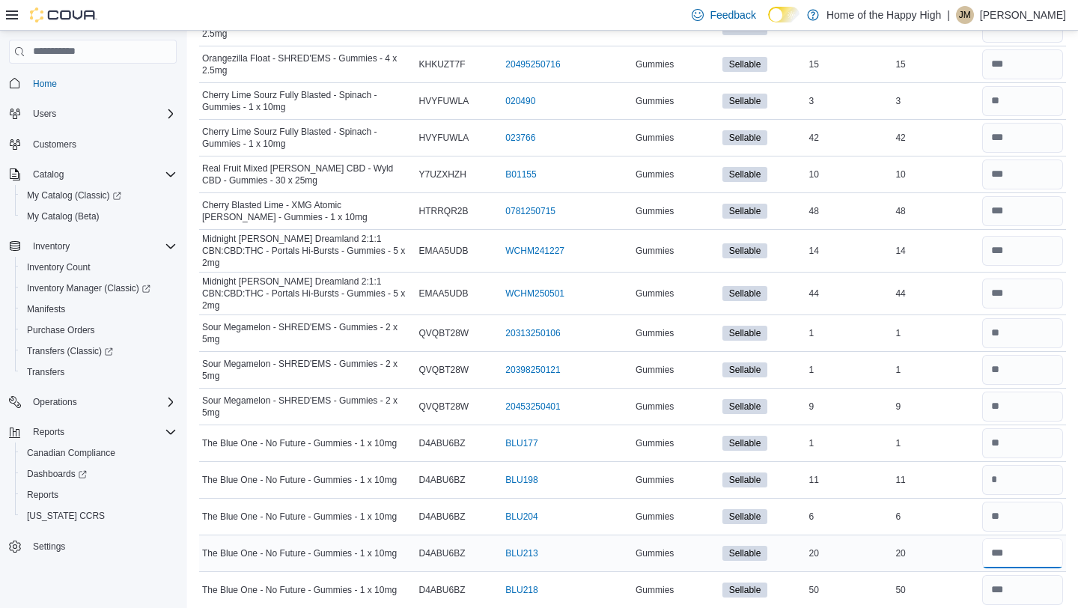
click at [1026, 538] on input "number" at bounding box center [1023, 553] width 81 height 30
click at [1030, 589] on input "number" at bounding box center [1023, 590] width 81 height 30
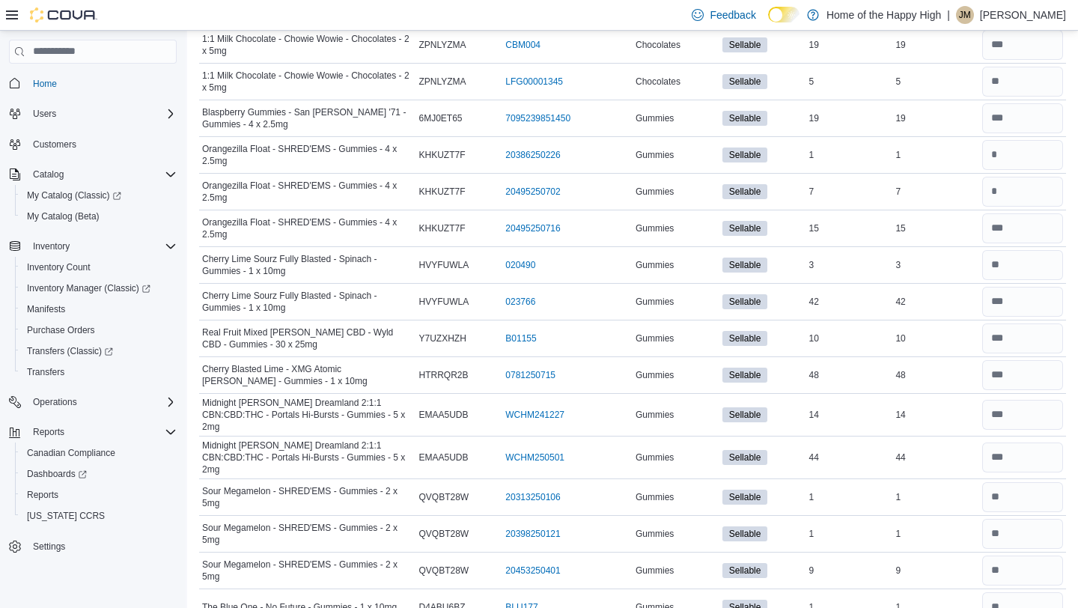
scroll to position [0, 0]
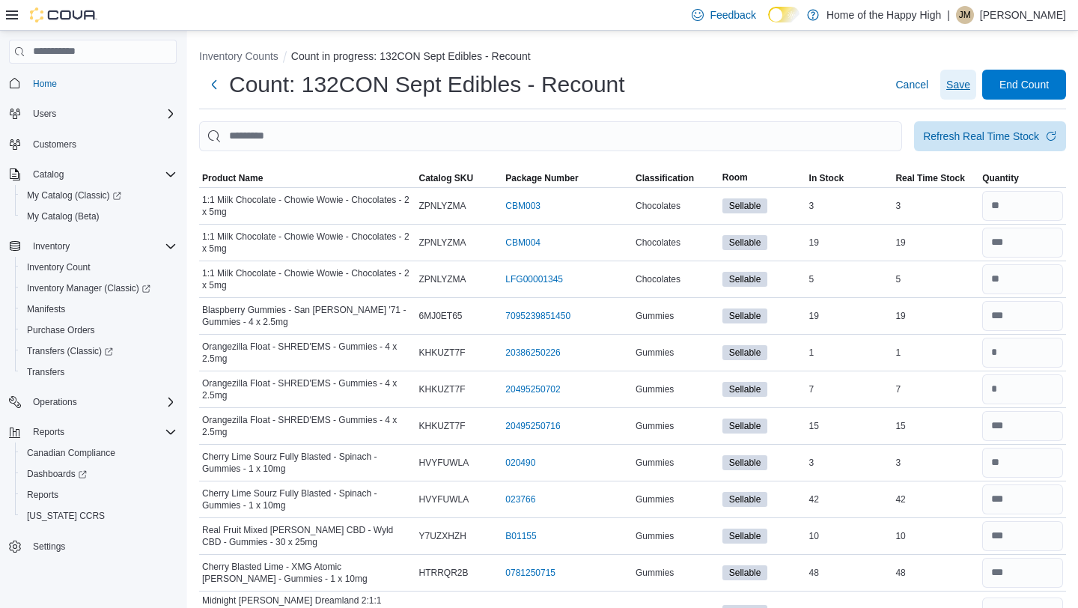
click at [953, 83] on span "Save" at bounding box center [959, 84] width 24 height 15
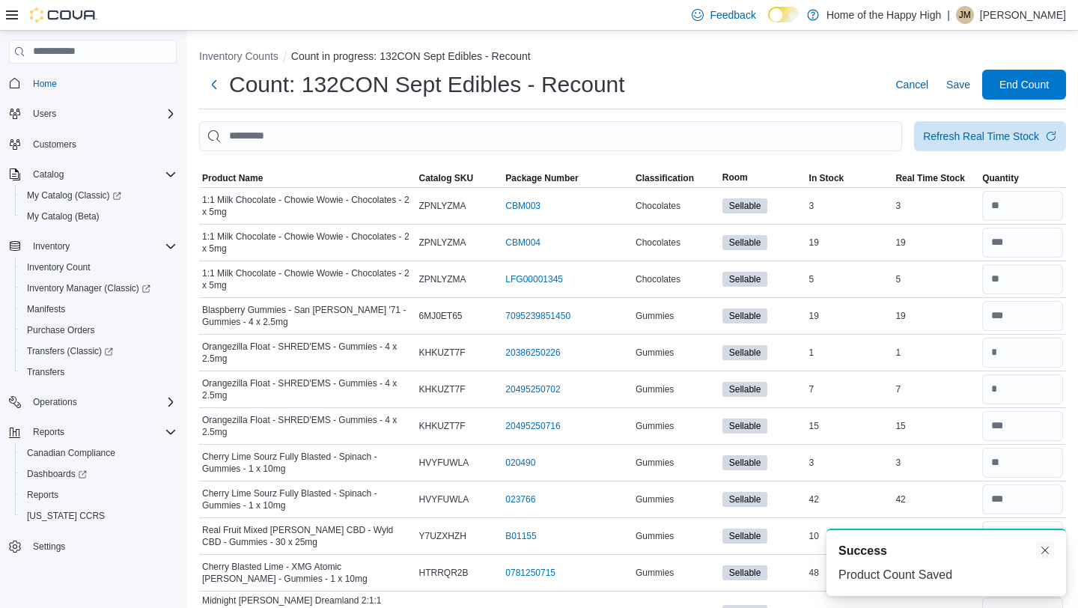
click at [1049, 547] on button "Dismiss toast" at bounding box center [1045, 550] width 18 height 18
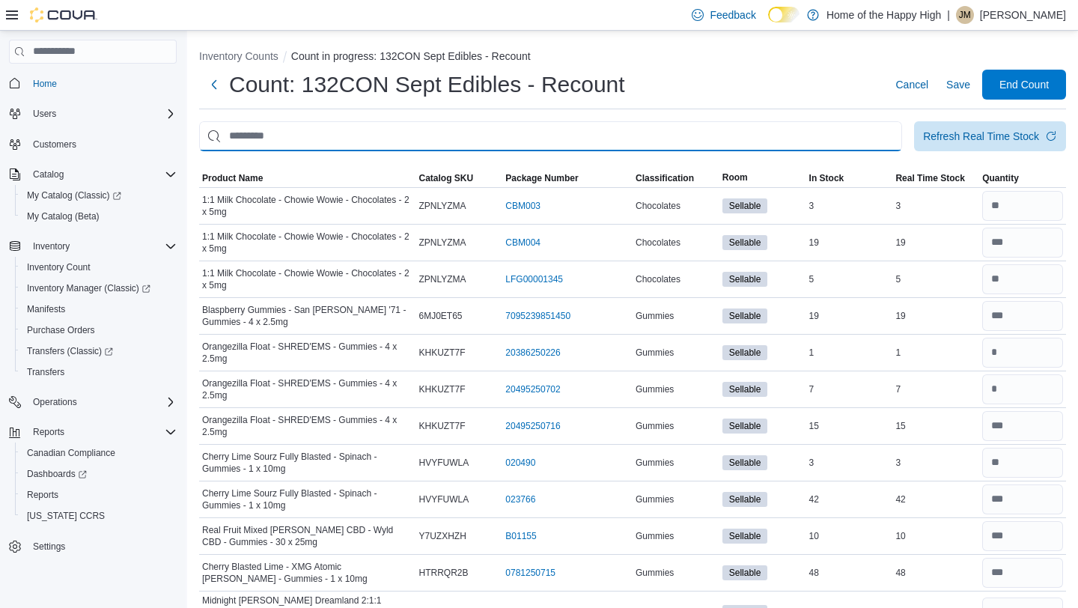
click at [780, 131] on input "This is a search bar. After typing your query, hit enter to filter the results …" at bounding box center [550, 136] width 703 height 30
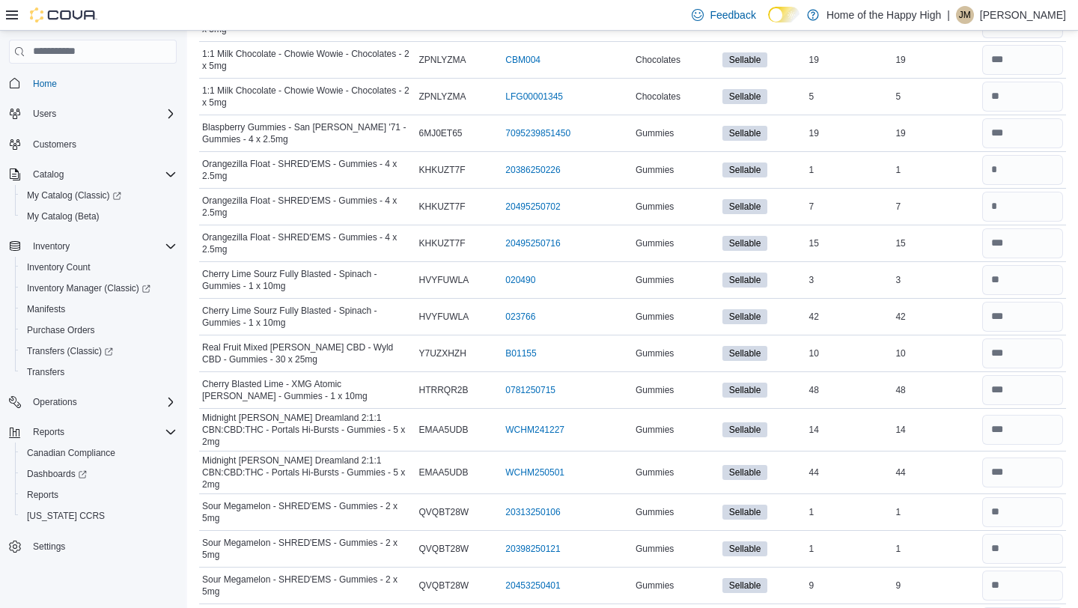
scroll to position [198, 0]
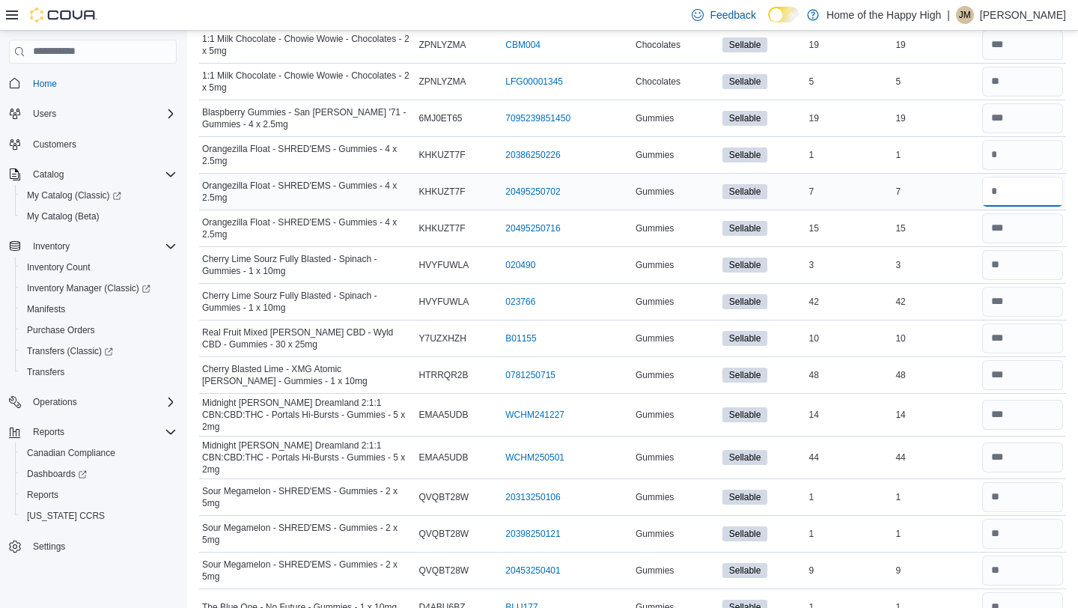
click at [1057, 193] on input "number" at bounding box center [1023, 192] width 81 height 30
click at [1032, 155] on input "number" at bounding box center [1023, 155] width 81 height 30
type input "*"
click at [1032, 192] on input "number" at bounding box center [1023, 192] width 81 height 30
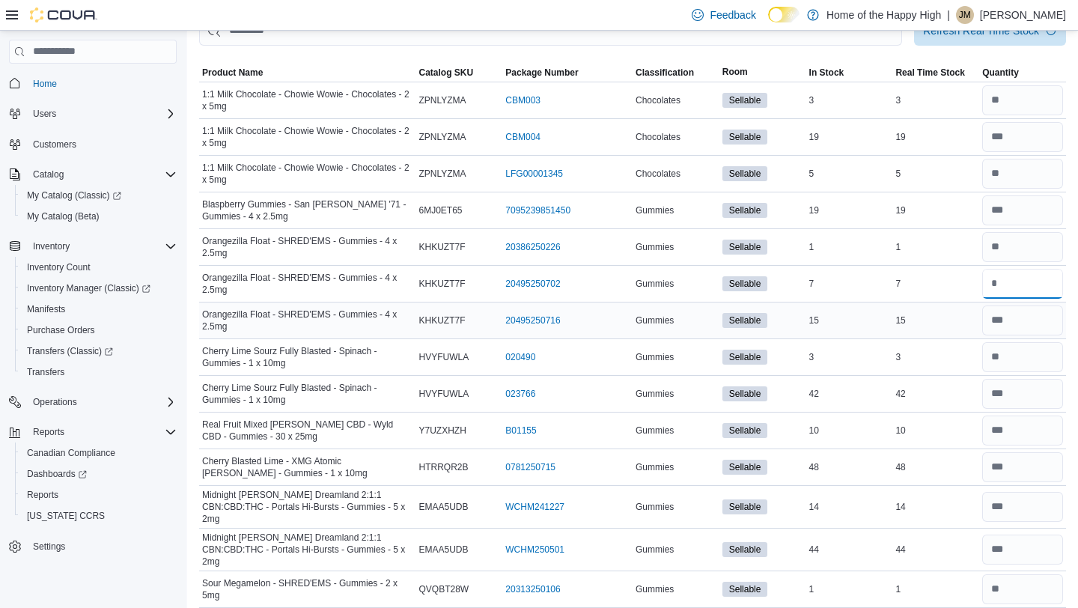
scroll to position [107, 0]
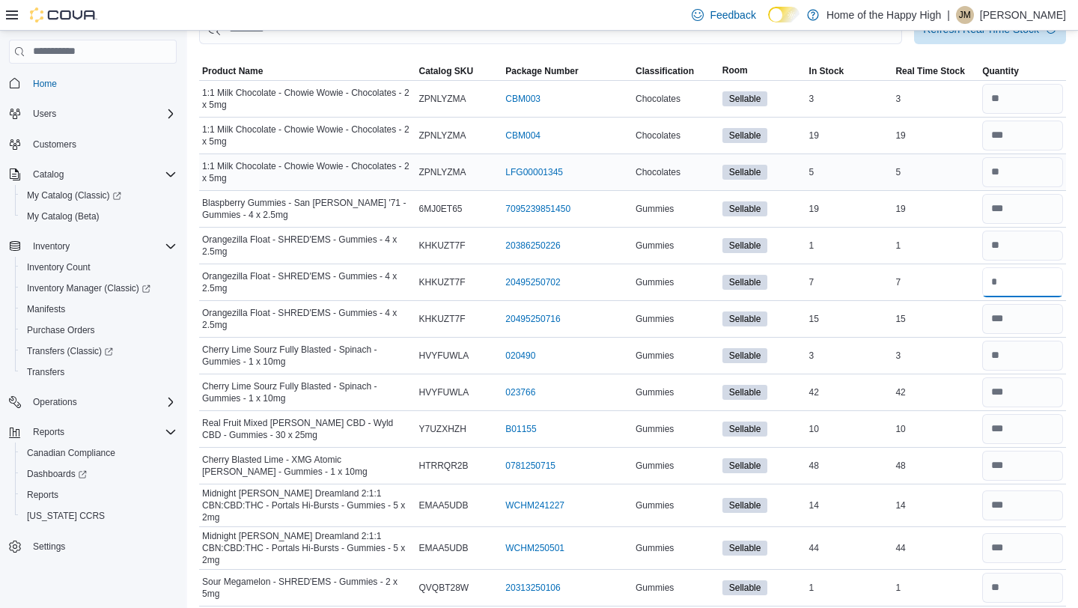
type input "*"
click at [1018, 166] on input "number" at bounding box center [1023, 172] width 81 height 30
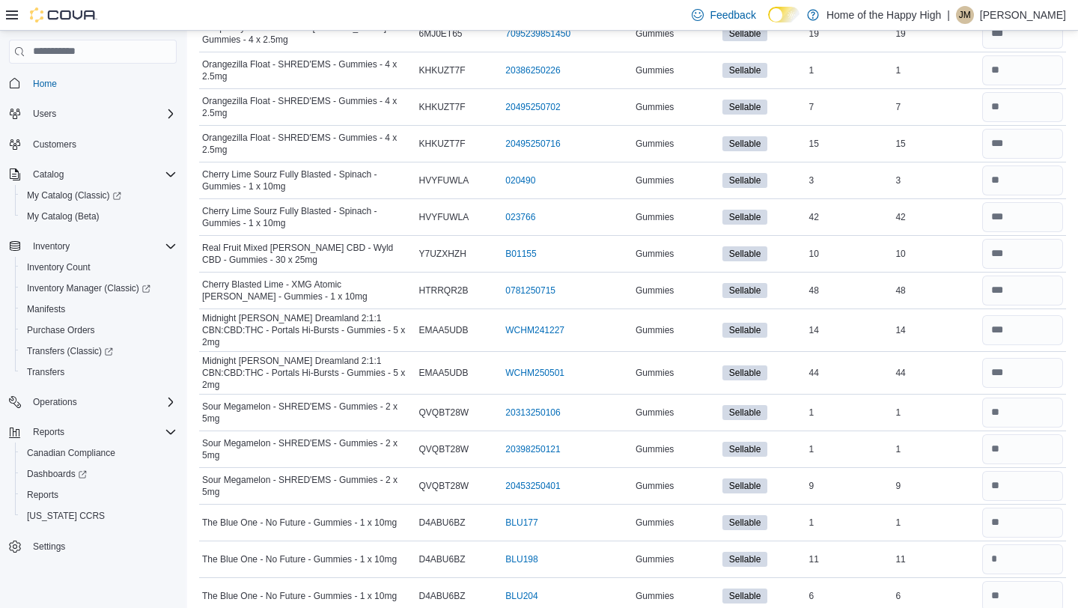
scroll to position [0, 0]
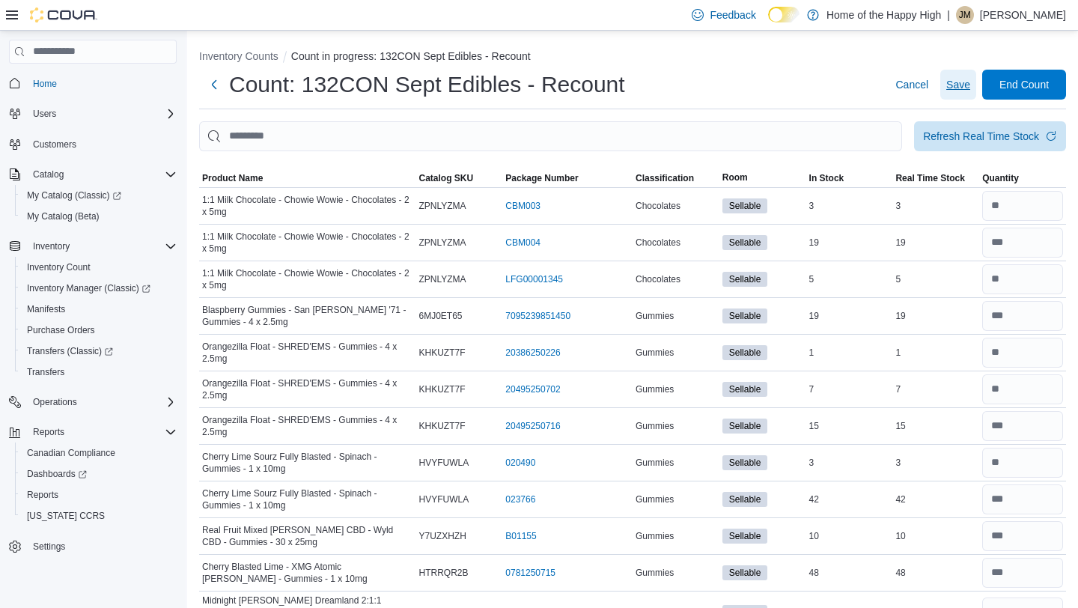
click at [958, 73] on span "Save" at bounding box center [959, 85] width 24 height 30
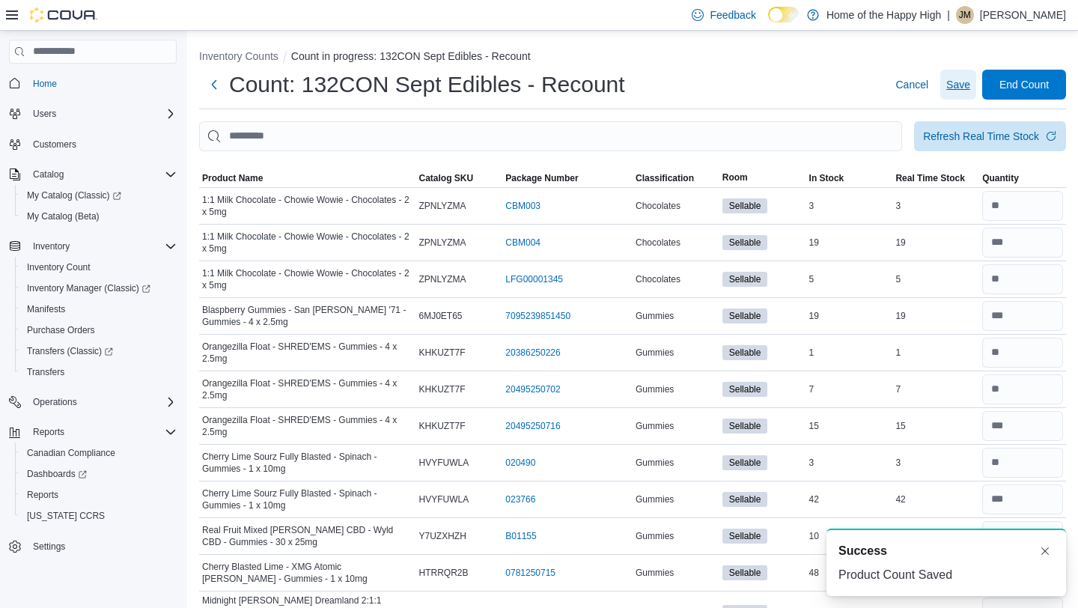
click at [965, 87] on span "Save" at bounding box center [959, 84] width 24 height 15
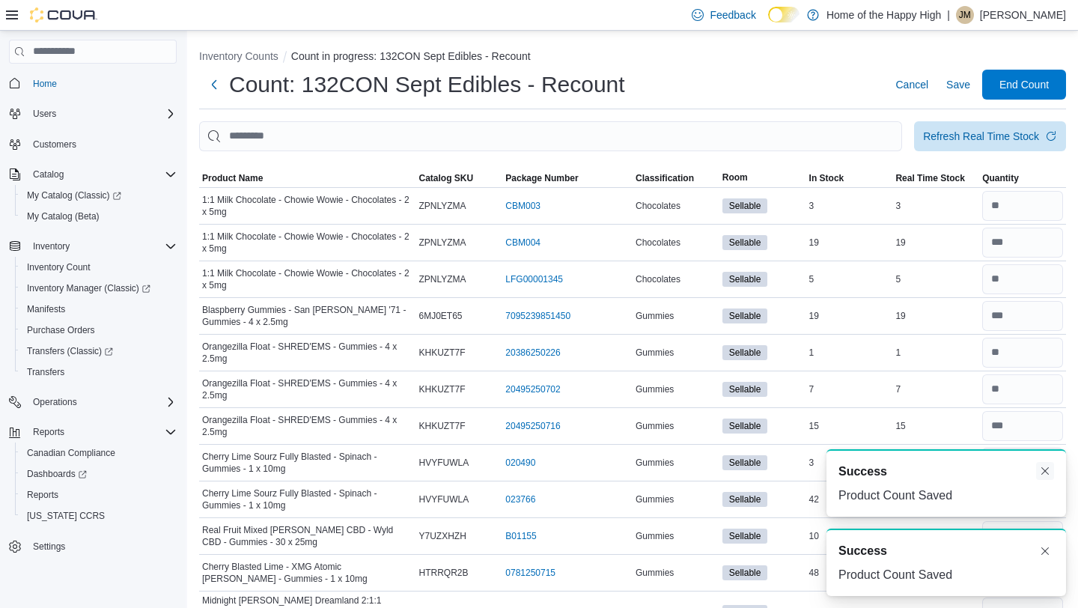
click at [1042, 475] on button "Dismiss toast" at bounding box center [1045, 471] width 18 height 18
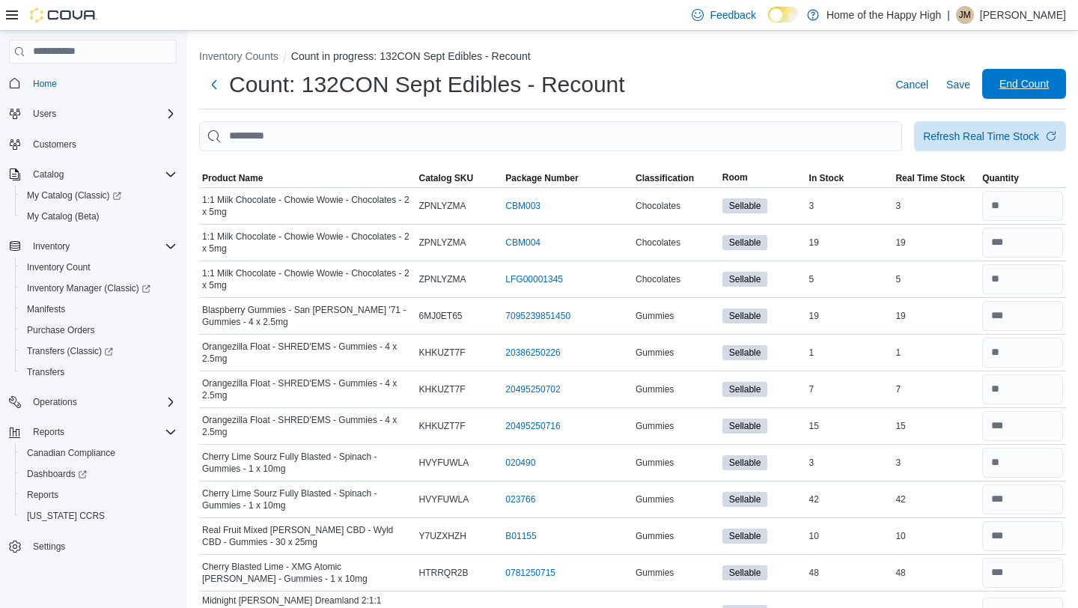
click at [1034, 91] on span "End Count" at bounding box center [1025, 84] width 66 height 30
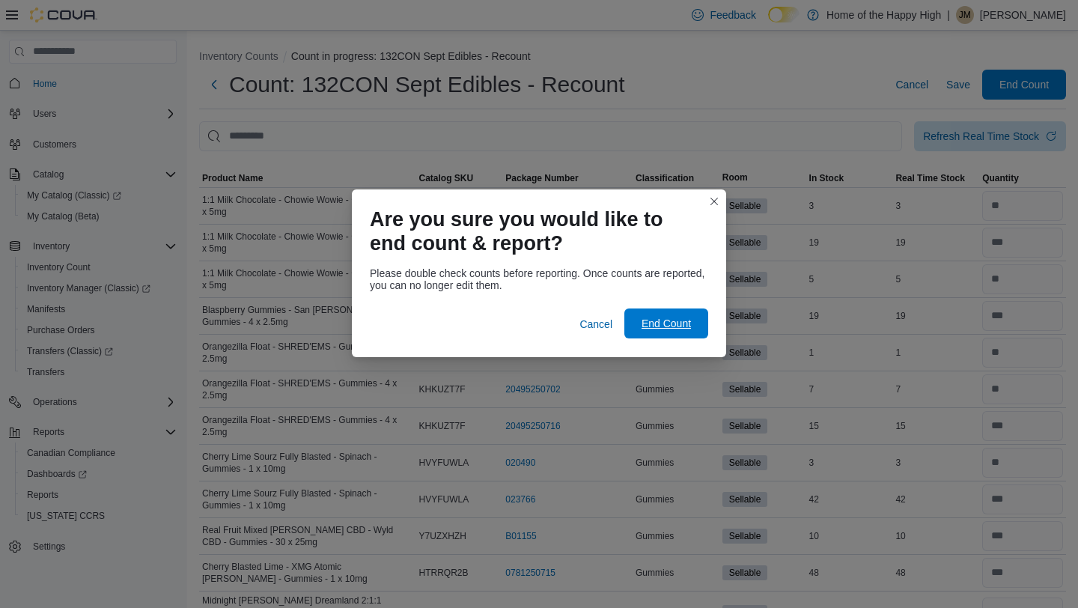
click at [694, 324] on span "End Count" at bounding box center [667, 324] width 66 height 30
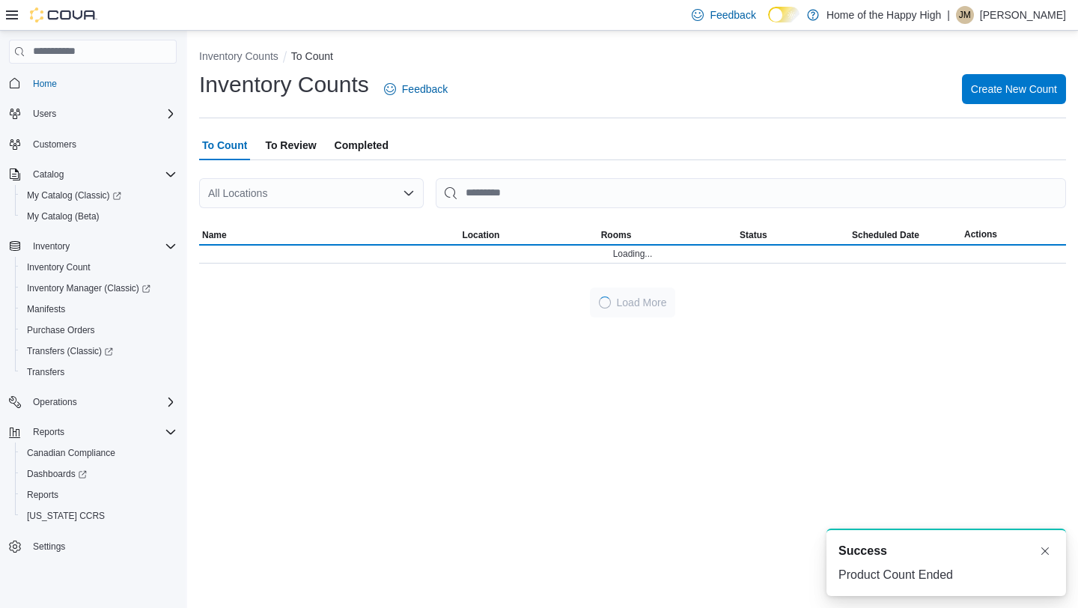
click at [368, 145] on span "Completed" at bounding box center [362, 145] width 54 height 30
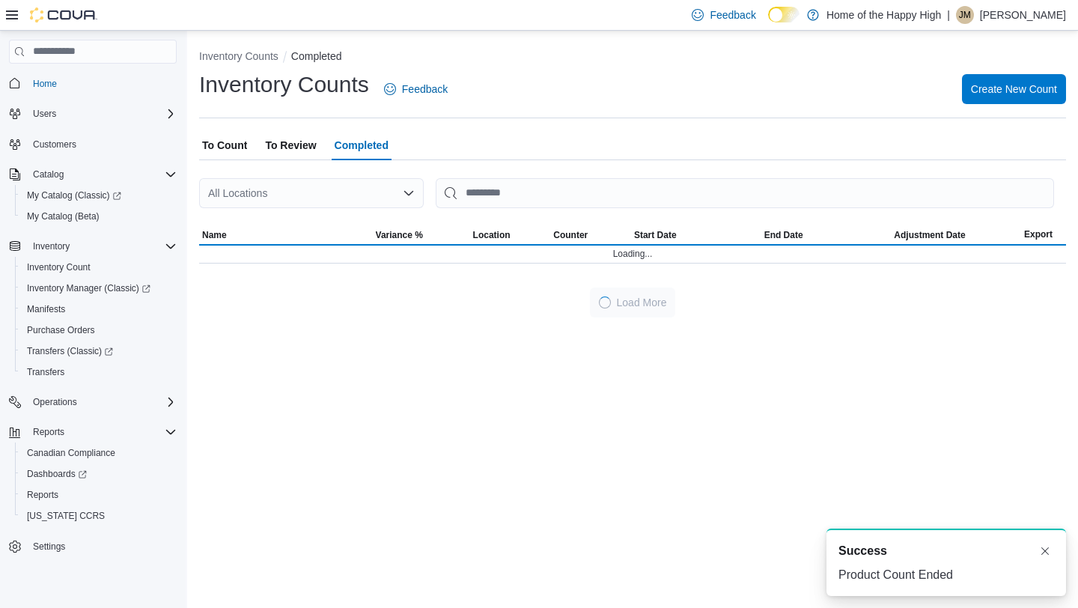
click at [279, 149] on span "To Review" at bounding box center [290, 145] width 51 height 30
click at [289, 199] on div "All Locations" at bounding box center [311, 193] width 225 height 30
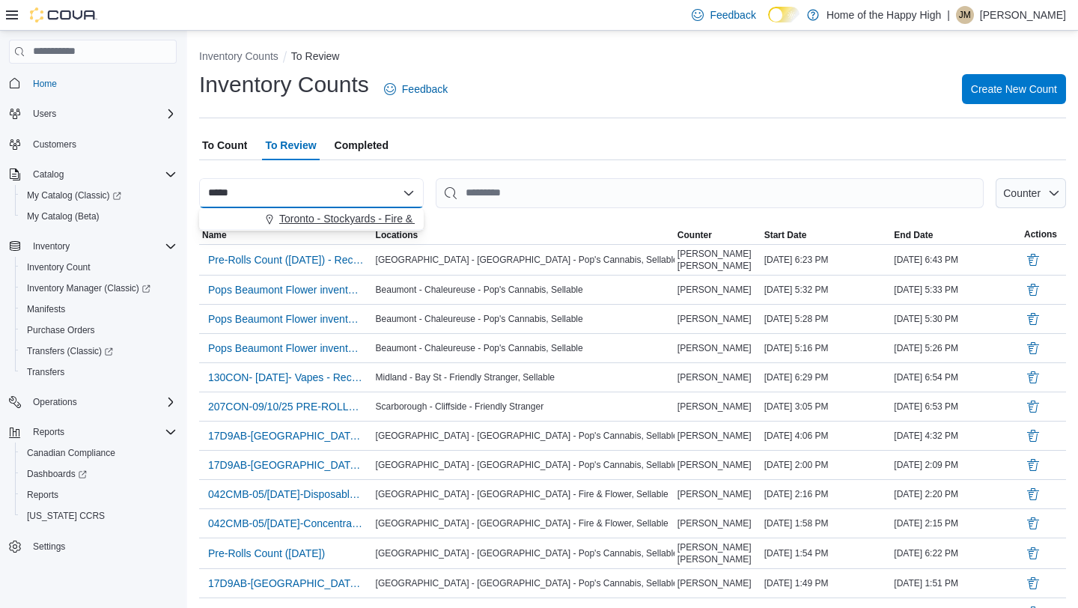
type input "*****"
click at [305, 217] on span "Toronto - Stockyards - Fire & Flower" at bounding box center [363, 218] width 168 height 15
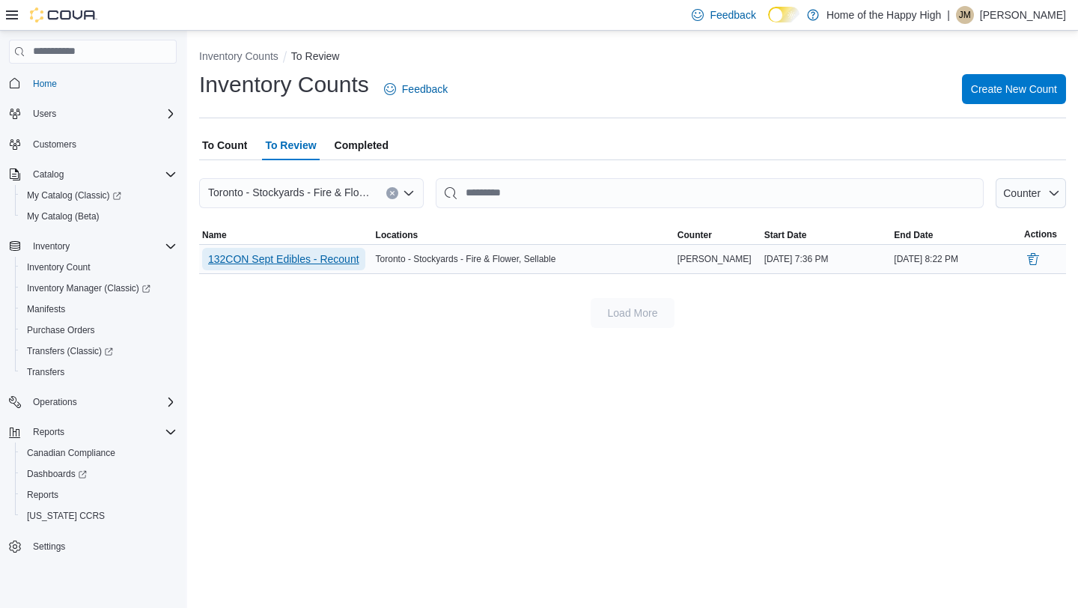
click at [330, 269] on span "132CON Sept Edibles - Recount" at bounding box center [283, 259] width 151 height 22
